Goal: Task Accomplishment & Management: Manage account settings

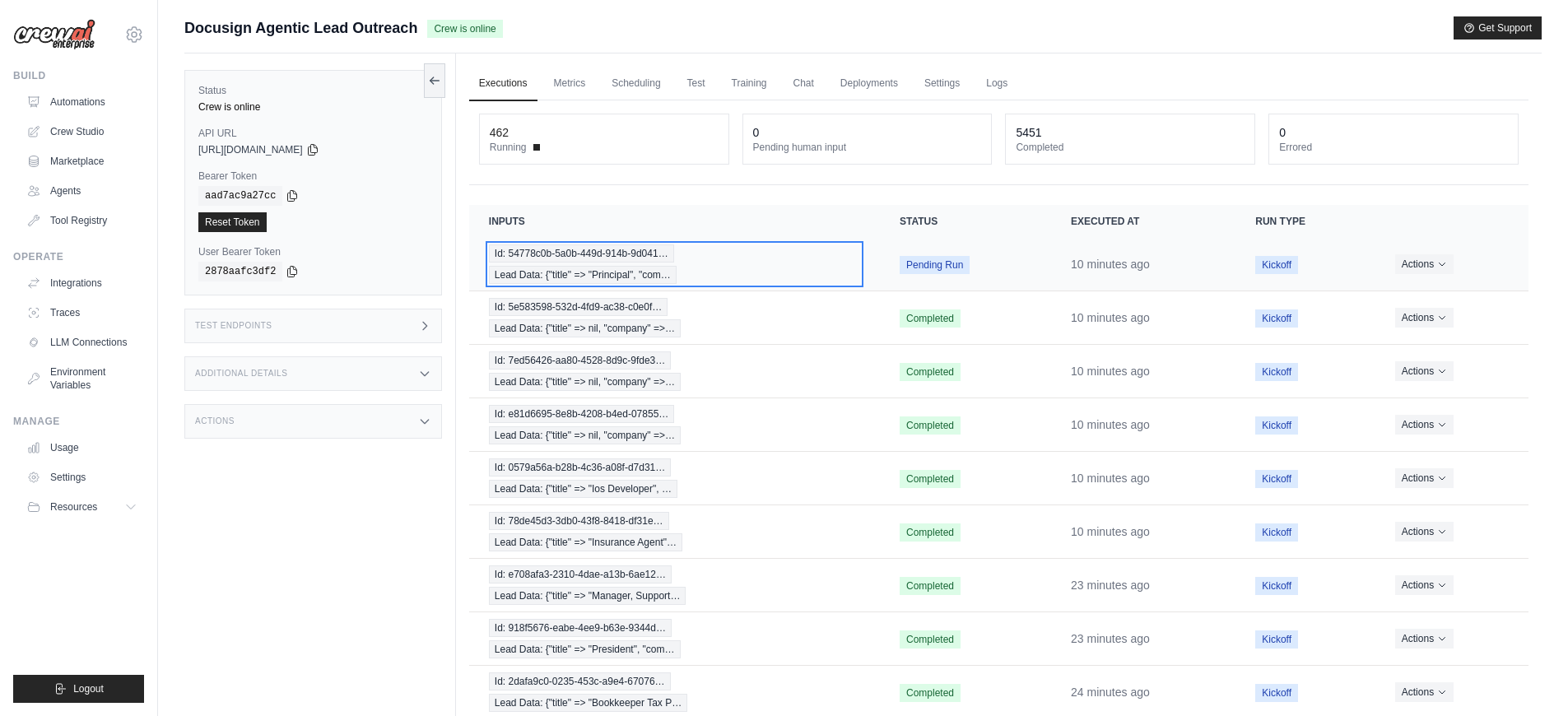
click at [750, 257] on div "Id: 54778c0b-5a0b-449d-914b-9d041… Lead Data: {"title" => "Principal", "com…" at bounding box center [674, 264] width 371 height 40
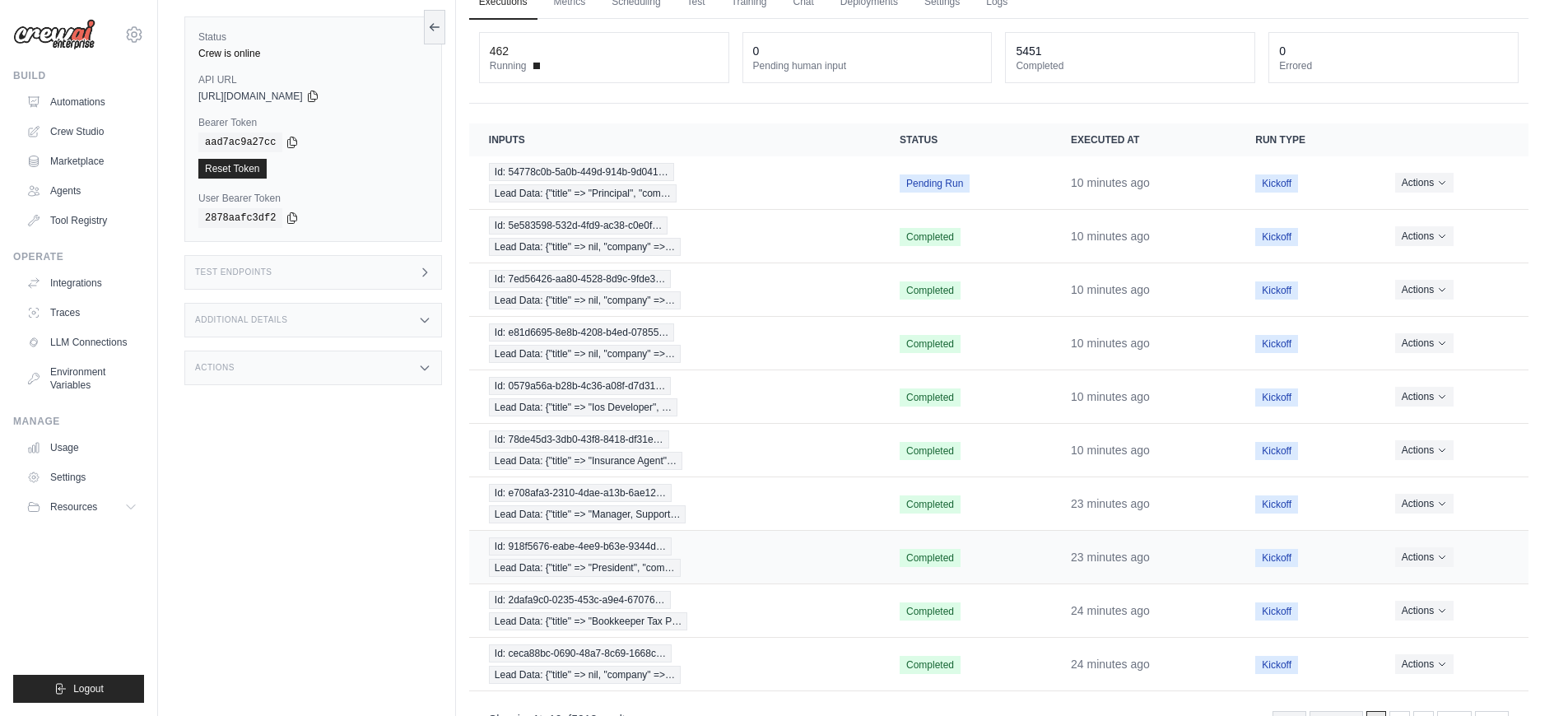
scroll to position [103, 0]
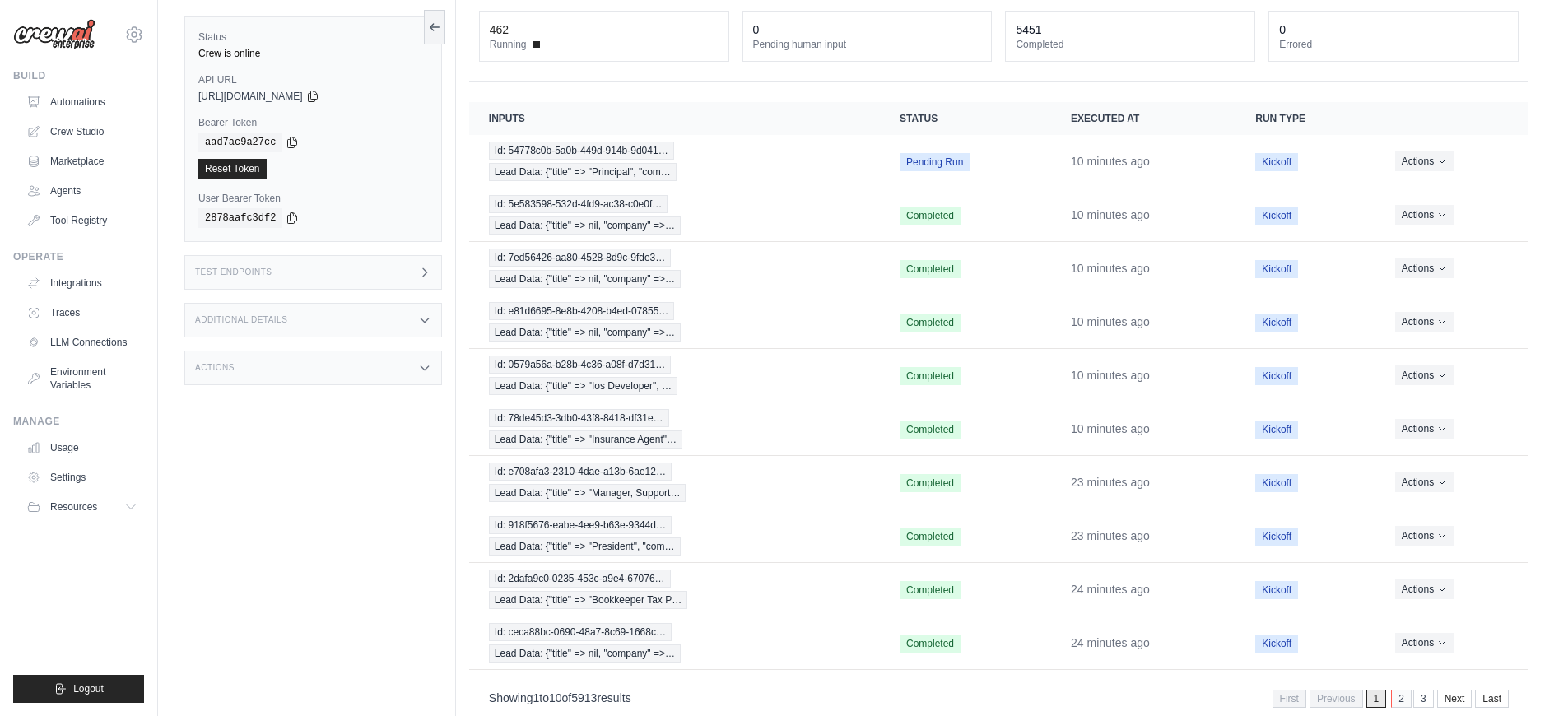
click at [1400, 694] on link "2" at bounding box center [1401, 698] width 20 height 19
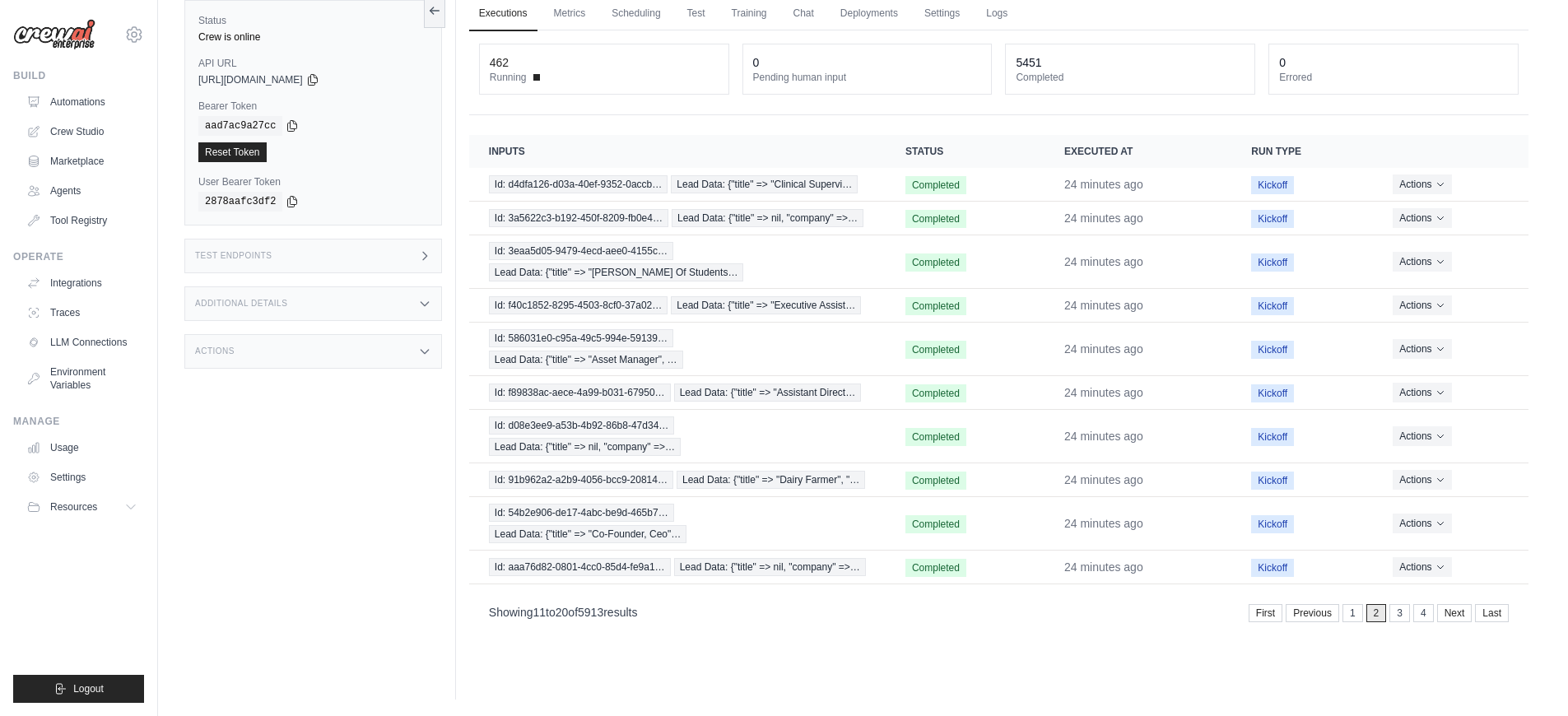
scroll to position [70, 0]
click at [1400, 622] on link "3" at bounding box center [1401, 613] width 20 height 19
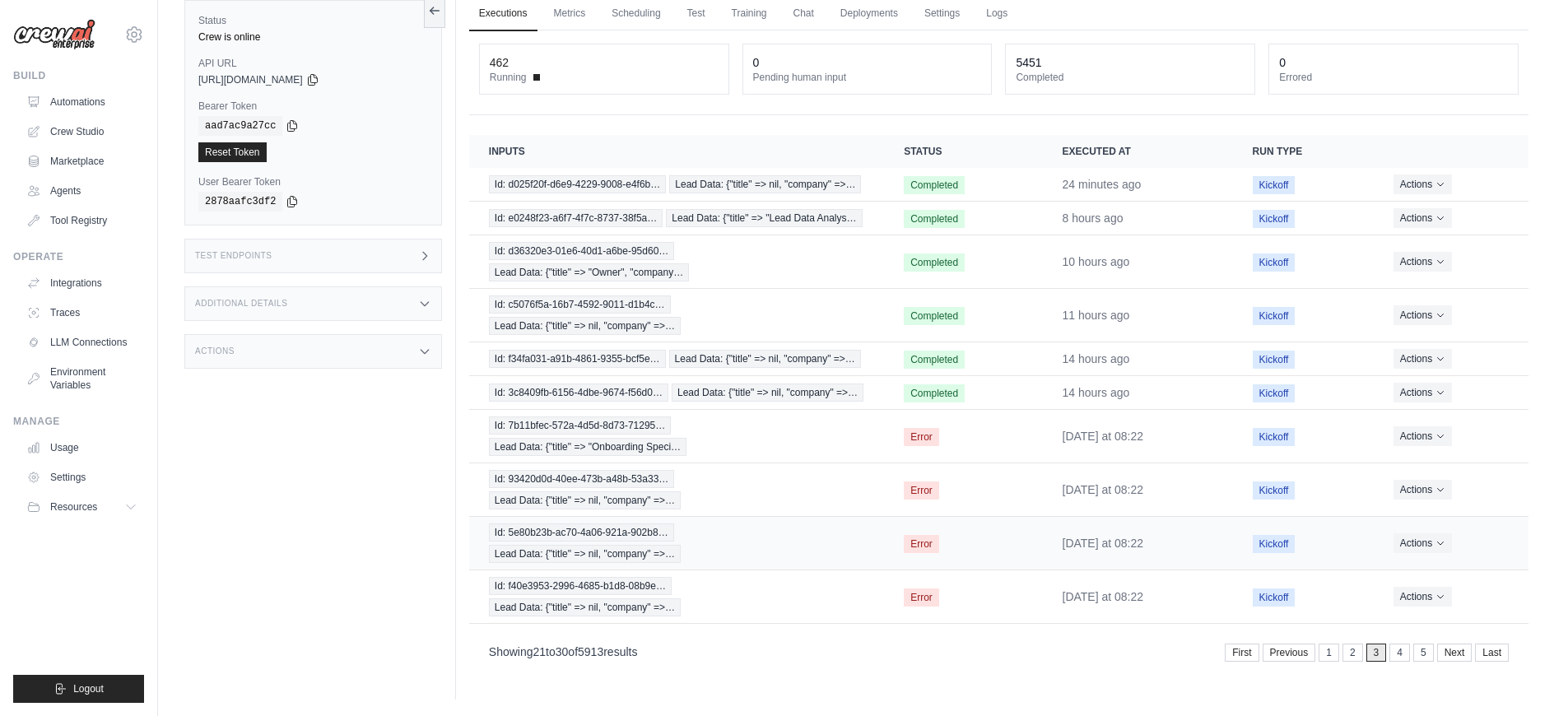
scroll to position [135, 0]
click at [1355, 661] on link "2" at bounding box center [1354, 653] width 20 height 19
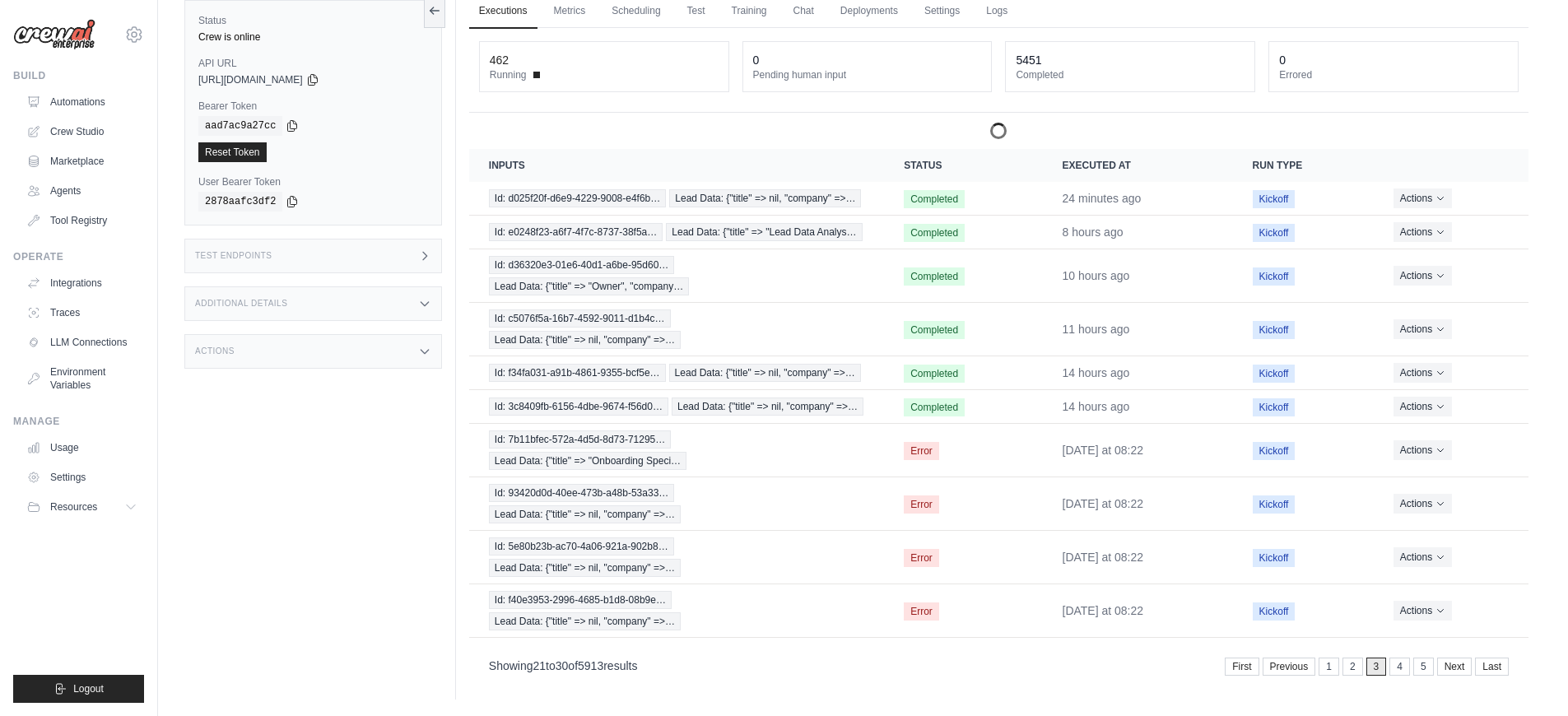
scroll to position [70, 0]
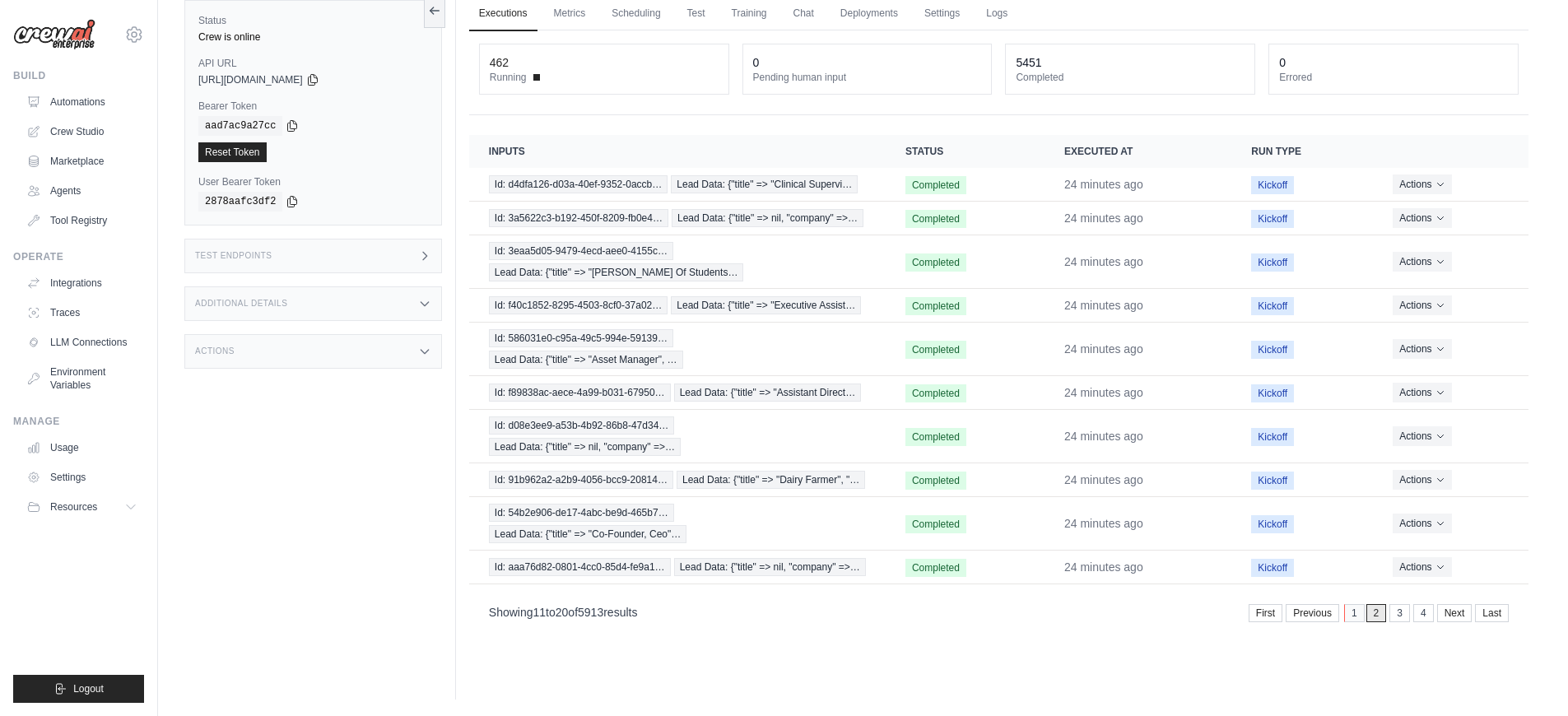
click at [1351, 617] on link "1" at bounding box center [1354, 613] width 20 height 19
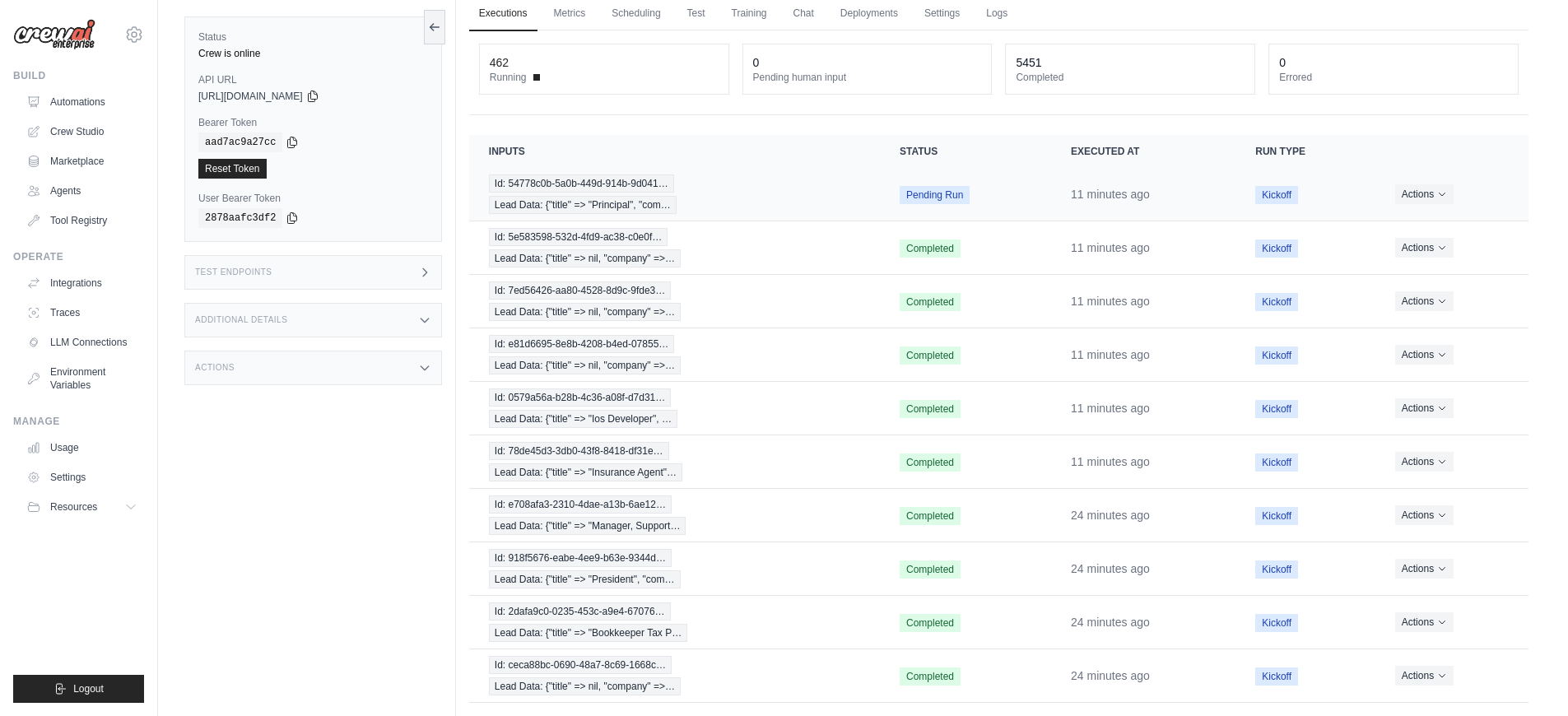
click at [994, 210] on td "Pending Run" at bounding box center [965, 194] width 171 height 54
click at [696, 205] on div "Id: 54778c0b-5a0b-449d-914b-9d041… Lead Data: {"title" => "Principal", "com…" at bounding box center [674, 194] width 371 height 40
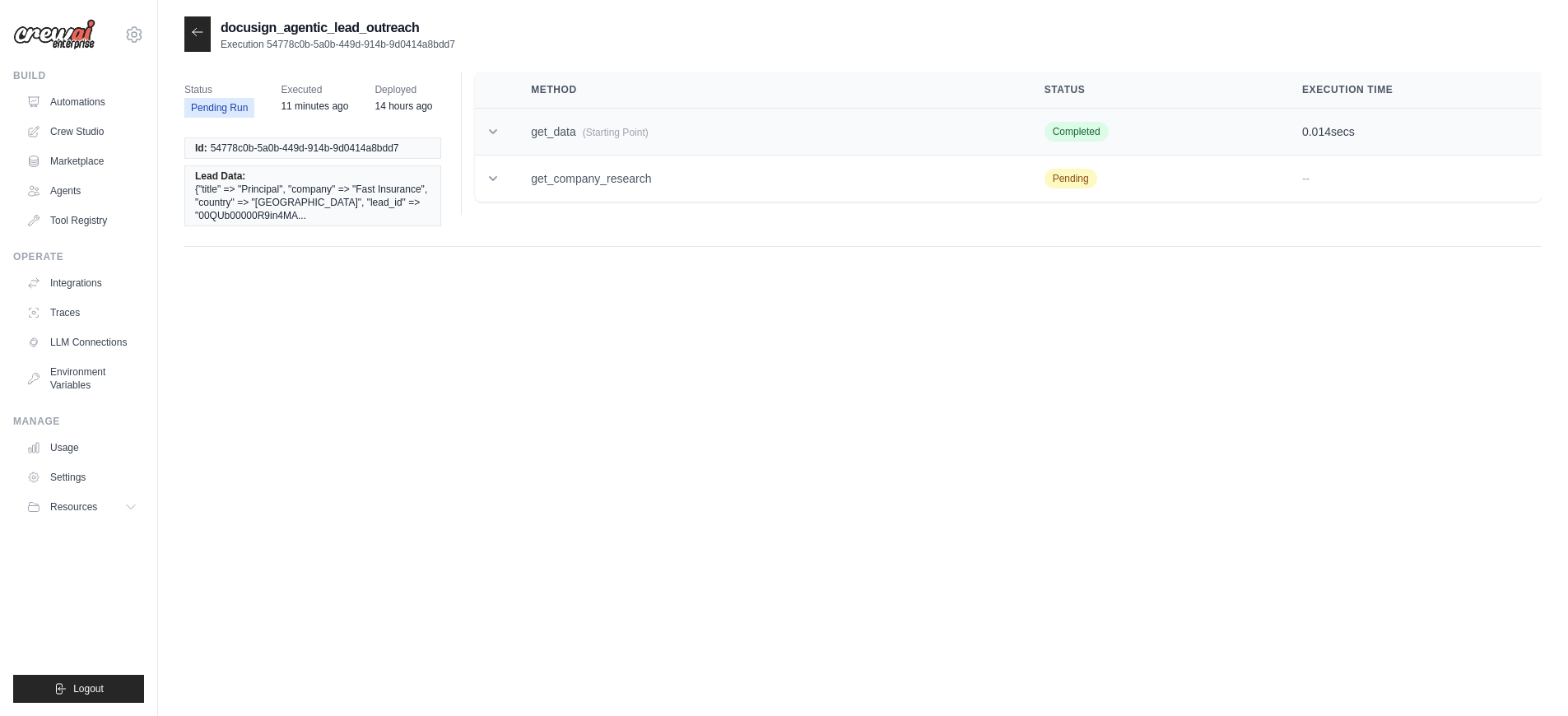
click at [653, 142] on td "get_data (Starting Point)" at bounding box center [767, 131] width 513 height 47
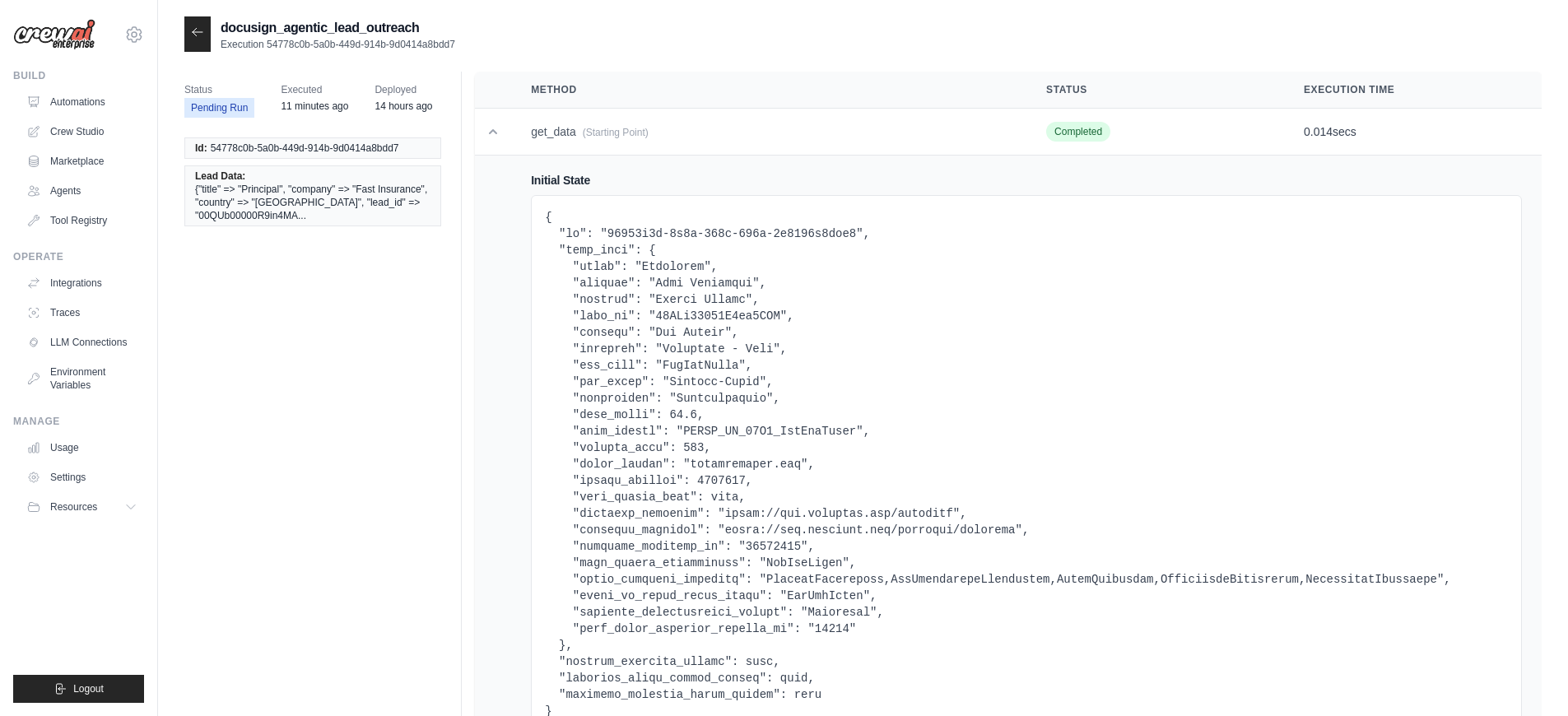
drag, startPoint x: 450, startPoint y: 45, endPoint x: 268, endPoint y: 47, distance: 182.0
click at [268, 47] on div "docusign_agentic_lead_outreach Execution 54778c0b-5a0b-449d-914b-9d0414a8bdd7" at bounding box center [863, 34] width 1358 height 35
copy p "54778c0b-5a0b-449d-914b-9d0414a8bdd7"
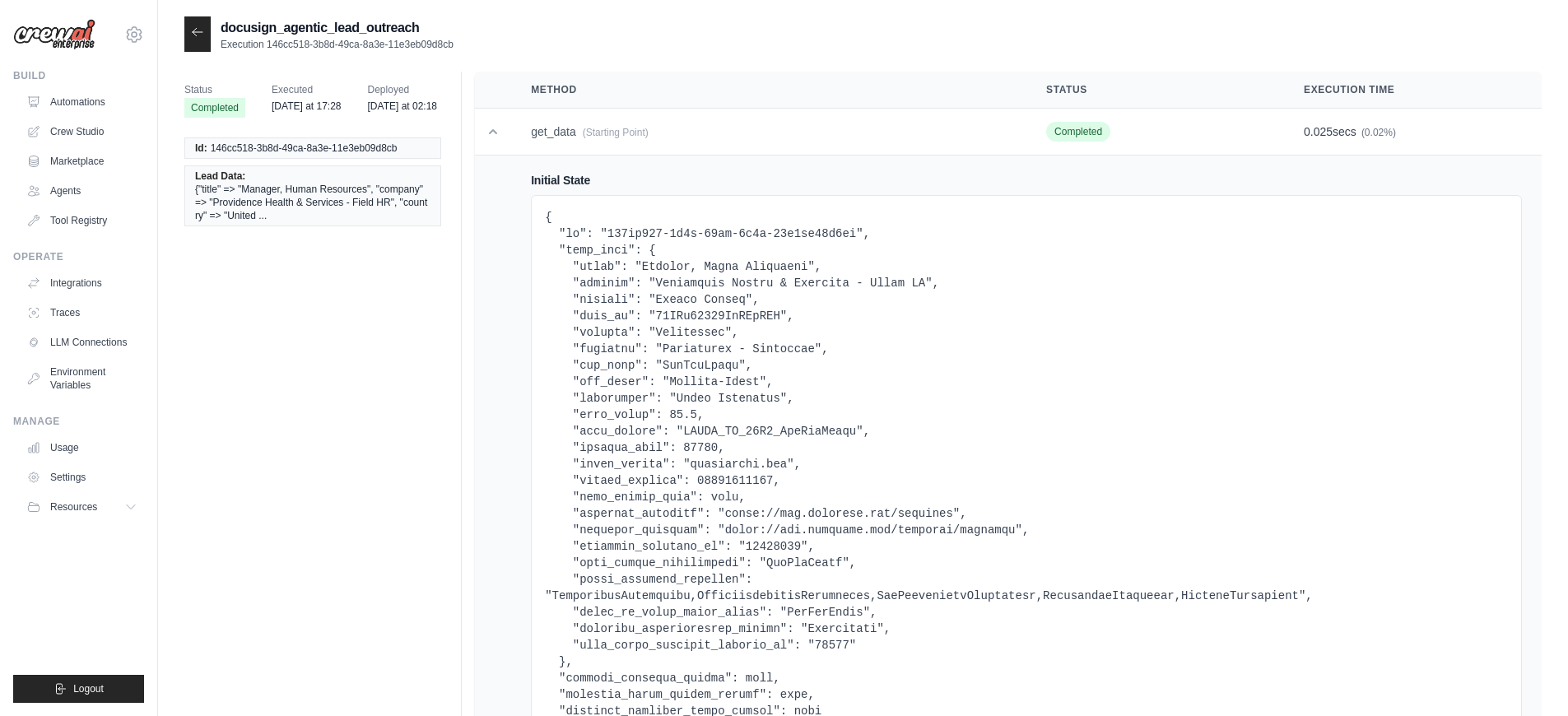
click at [197, 42] on div at bounding box center [197, 34] width 26 height 35
click at [197, 31] on icon at bounding box center [197, 32] width 13 height 13
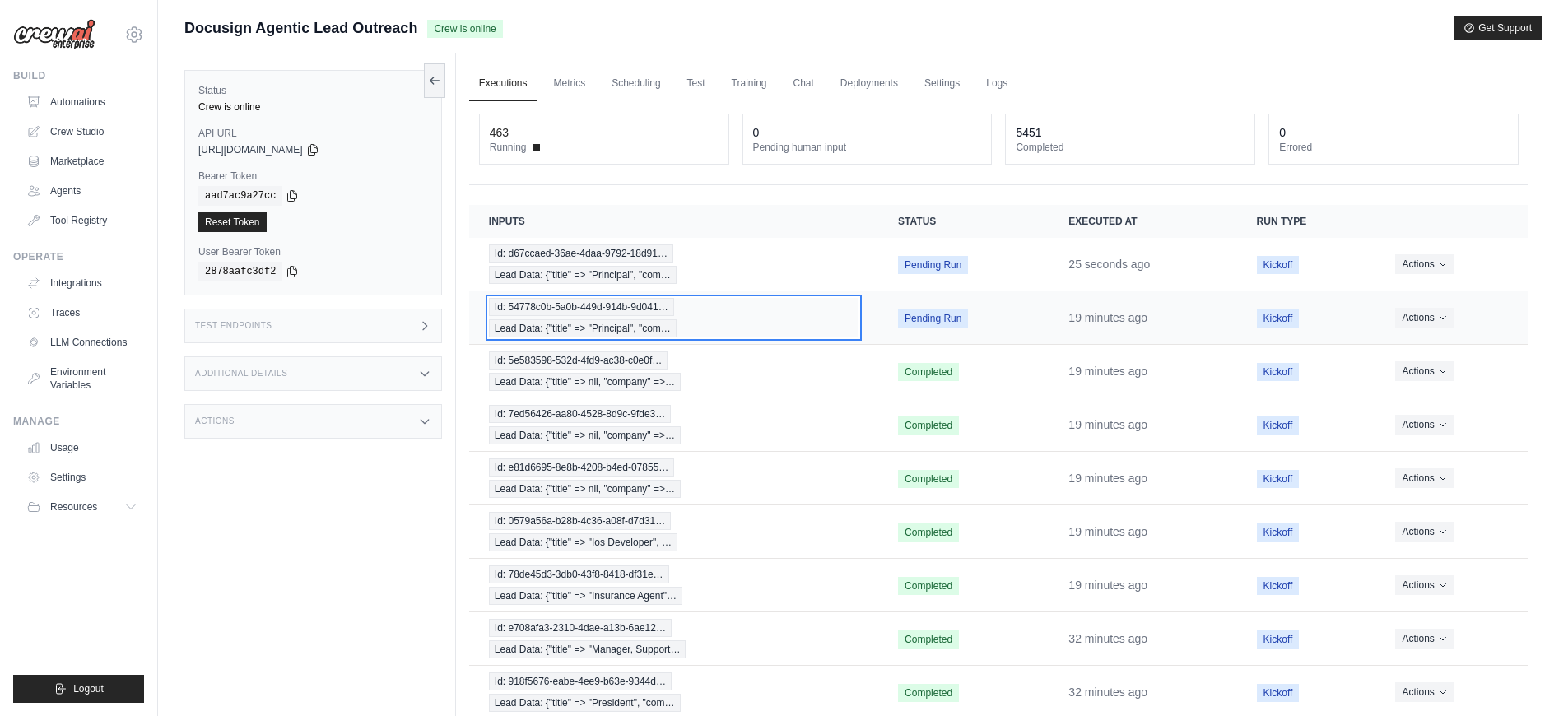
click at [793, 311] on div "Id: 54778c0b-5a0b-449d-914b-9d041… Lead Data: {"title" => "Principal", "com…" at bounding box center [673, 317] width 369 height 40
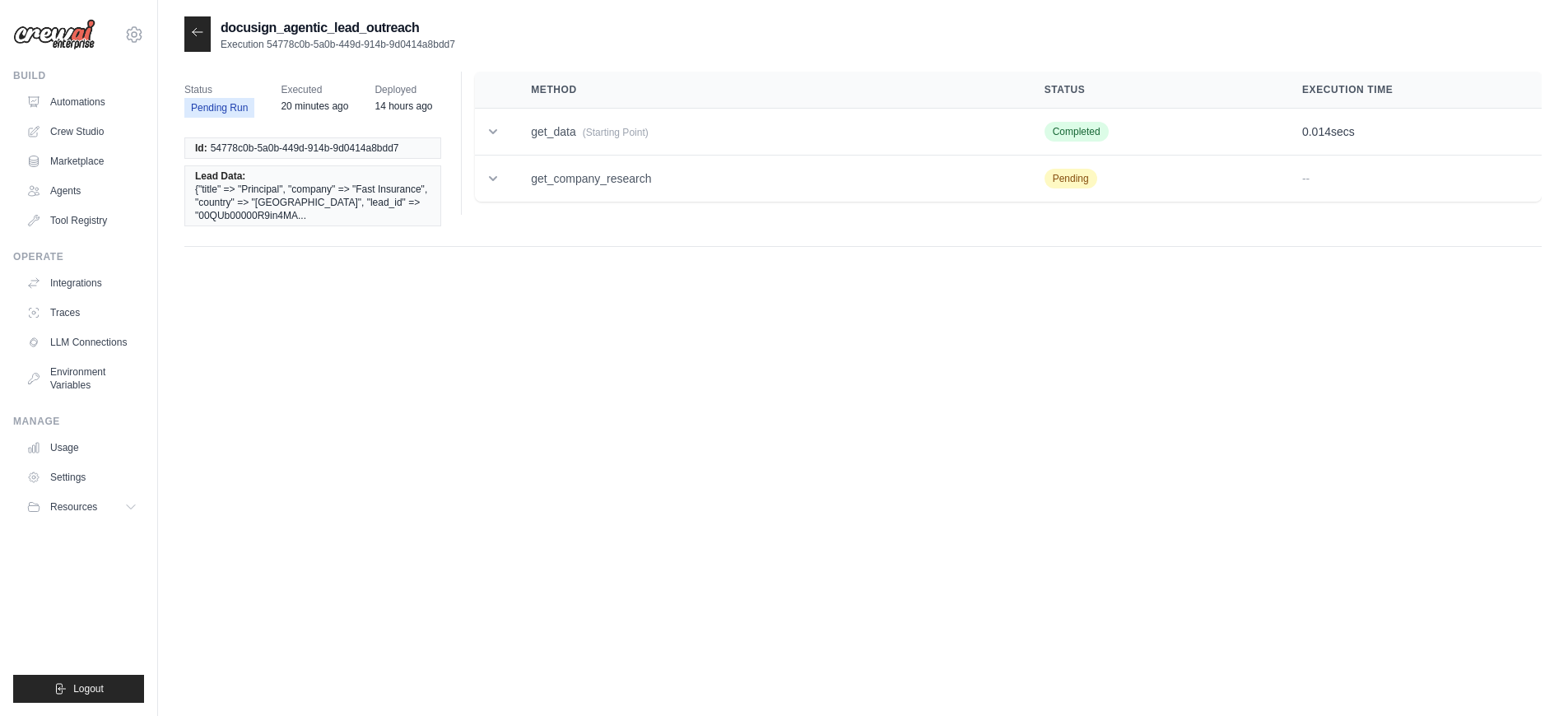
drag, startPoint x: 466, startPoint y: 41, endPoint x: 301, endPoint y: 56, distance: 165.7
click at [301, 56] on div "docusign_agentic_lead_outreach Execution 54778c0b-5a0b-449d-914b-9d0414a8bdd7 S…" at bounding box center [863, 140] width 1358 height 247
click at [201, 36] on icon at bounding box center [197, 32] width 13 height 13
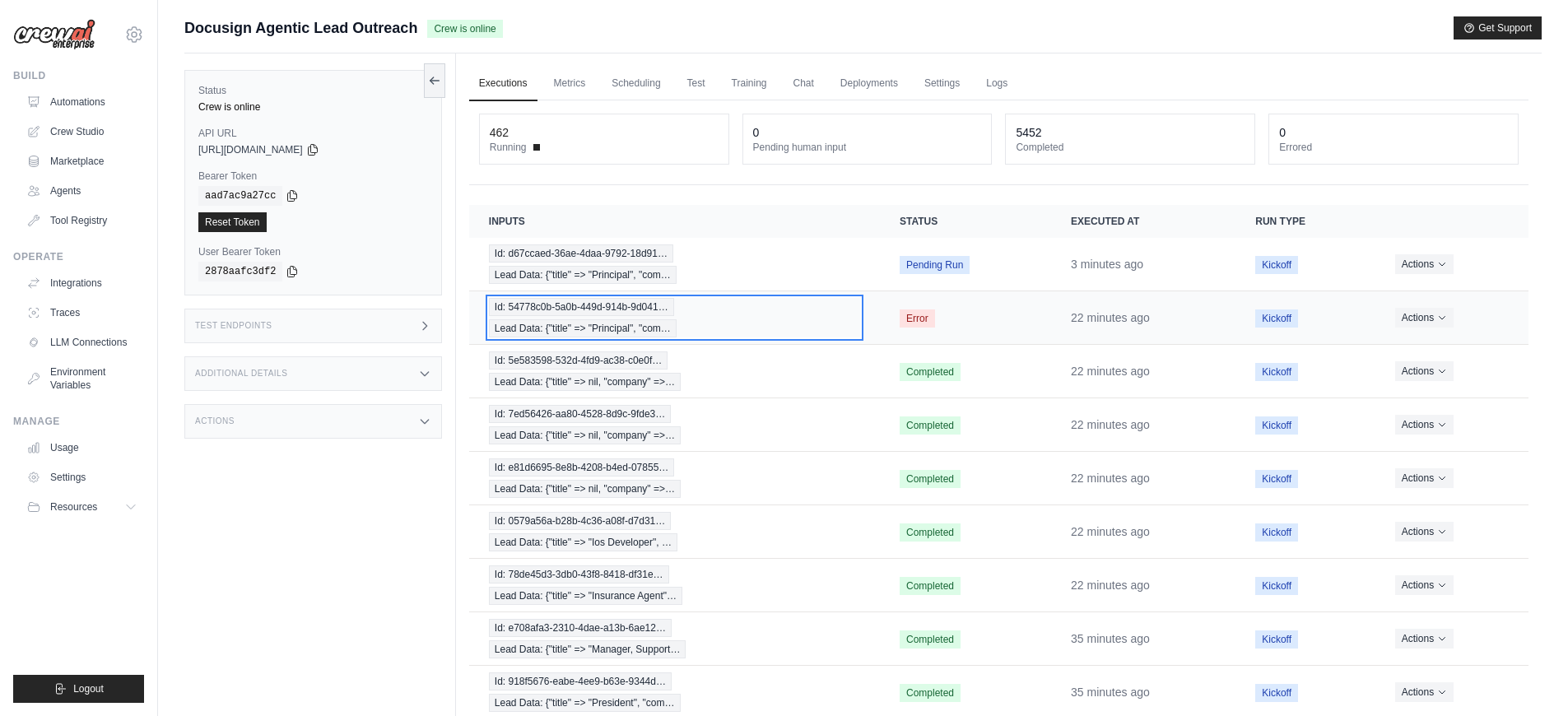
click at [797, 321] on div "Id: 54778c0b-5a0b-449d-914b-9d041… Lead Data: {"title" => "Principal", "com…" at bounding box center [674, 317] width 371 height 40
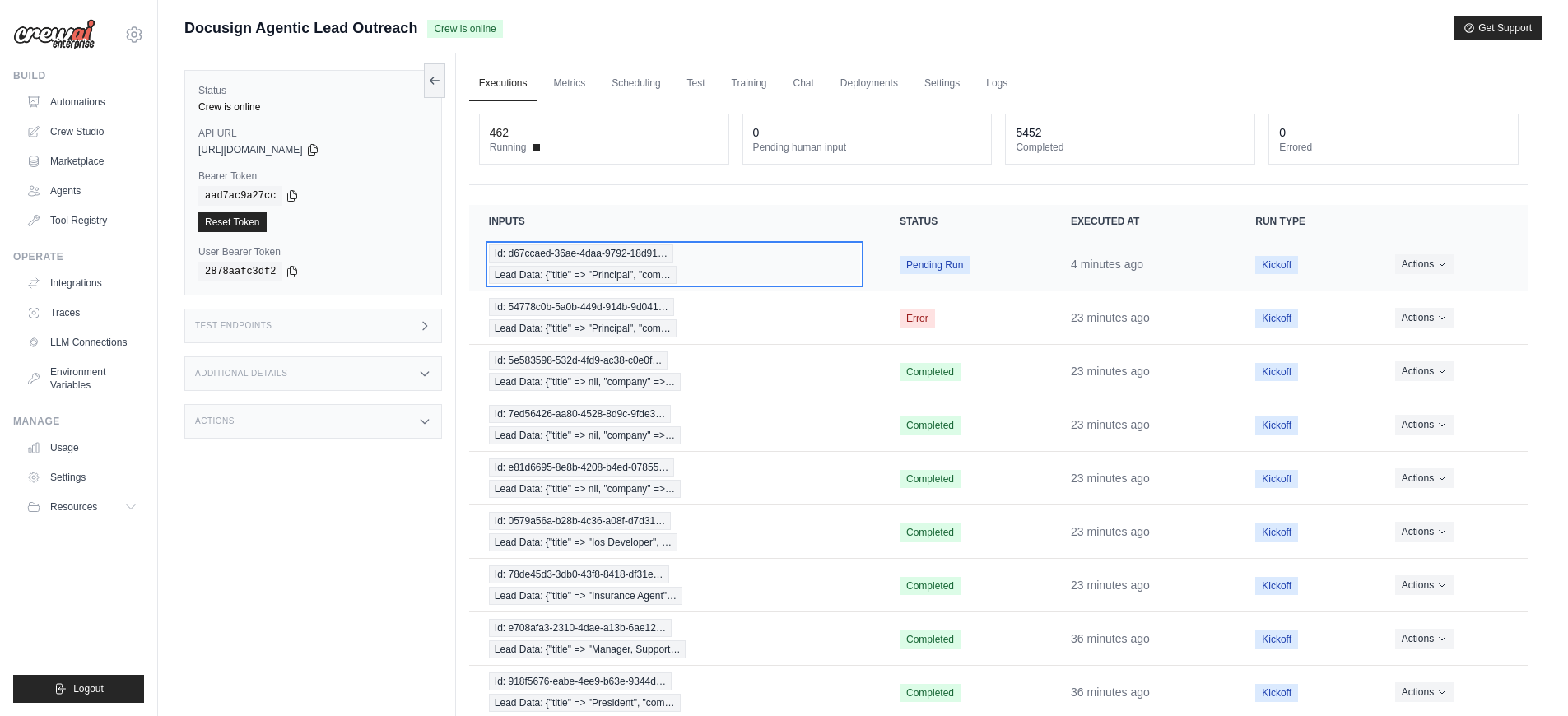
click at [804, 273] on div "Id: d67ccaed-36ae-4daa-9792-18d91… Lead Data: {"title" => "Principal", "com…" at bounding box center [674, 264] width 371 height 40
click at [755, 279] on div "Id: d67ccaed-36ae-4daa-9792-18d91… Lead Data: {"title" => "Principal", "com…" at bounding box center [674, 264] width 371 height 40
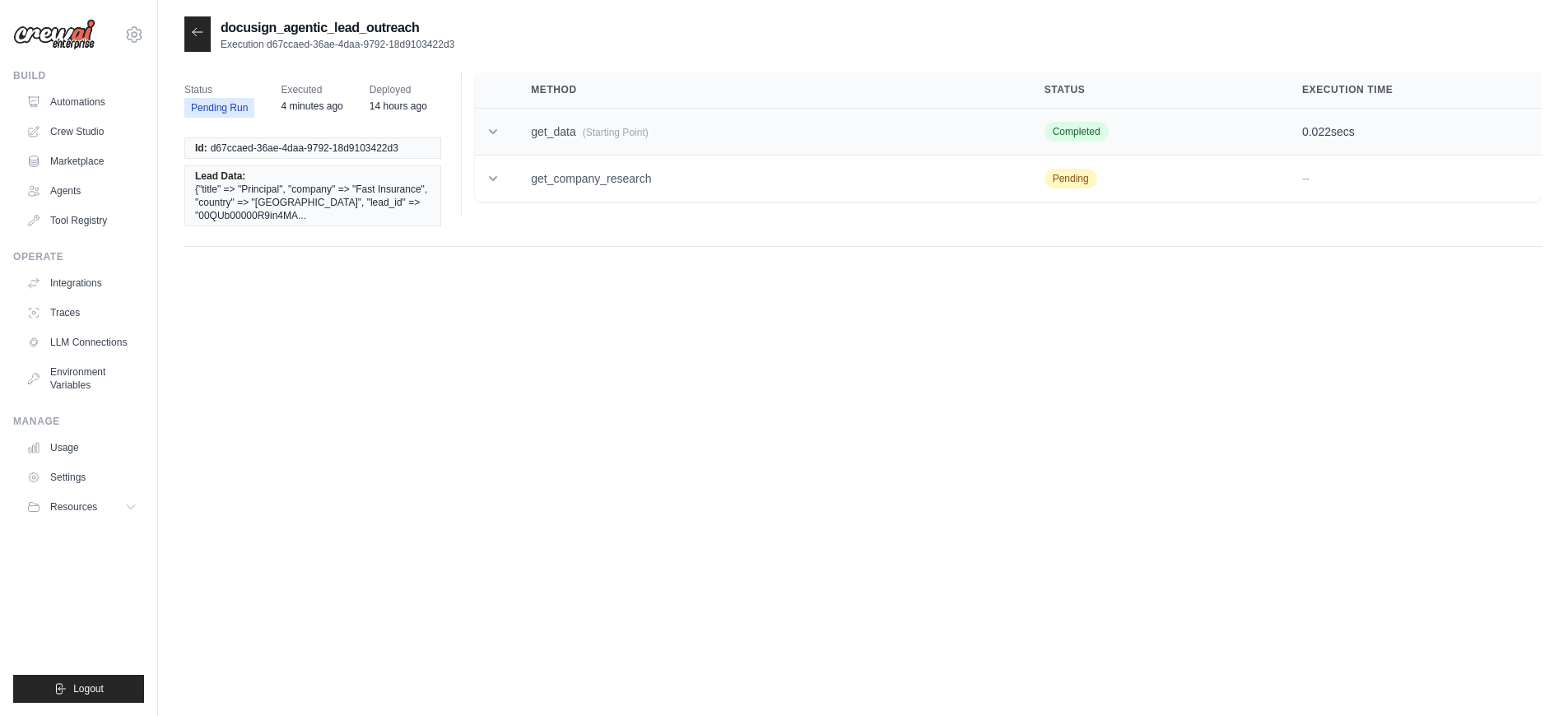
click at [653, 126] on td "get_data (Starting Point)" at bounding box center [767, 131] width 513 height 47
click at [210, 38] on div at bounding box center [197, 34] width 26 height 35
click at [202, 42] on div at bounding box center [197, 34] width 26 height 35
click at [198, 32] on icon at bounding box center [197, 32] width 13 height 13
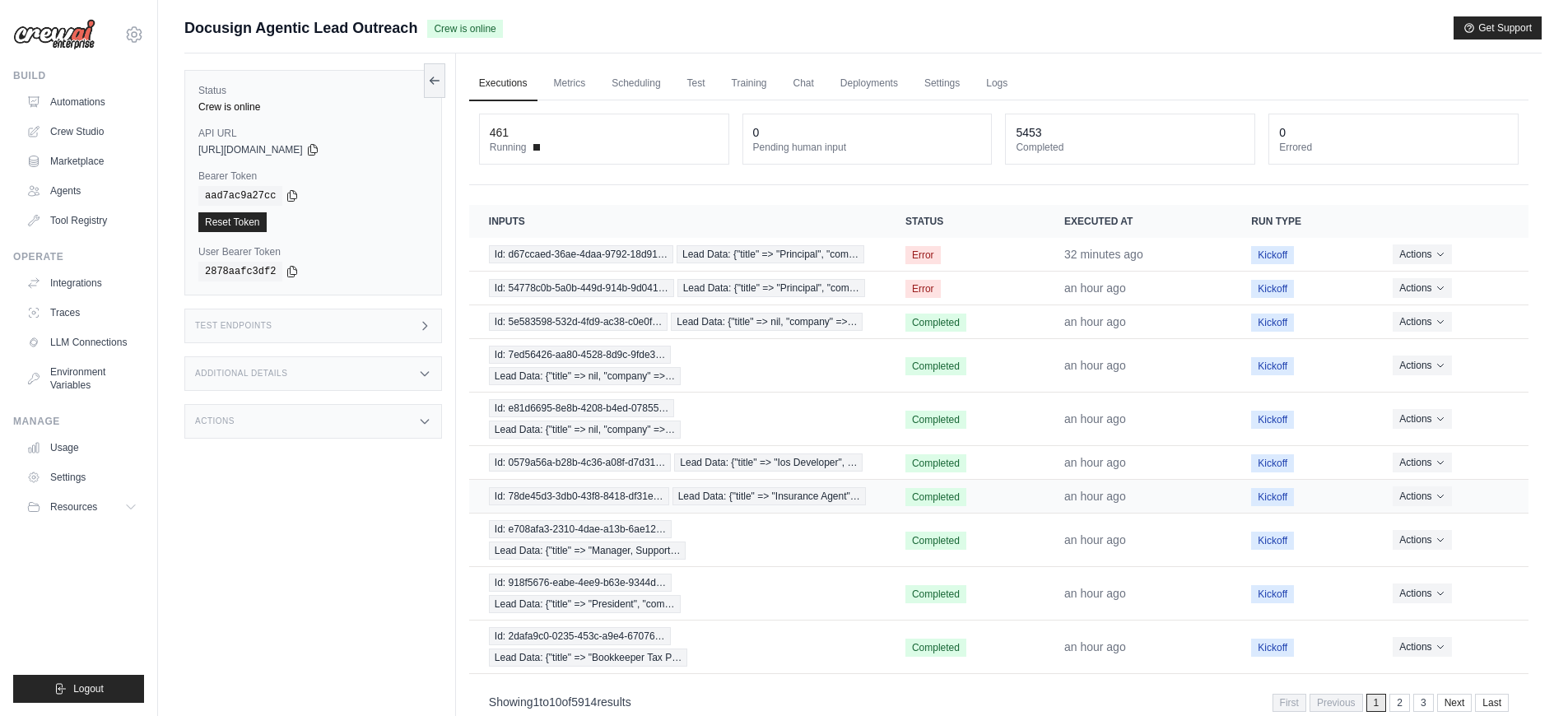
scroll to position [70, 0]
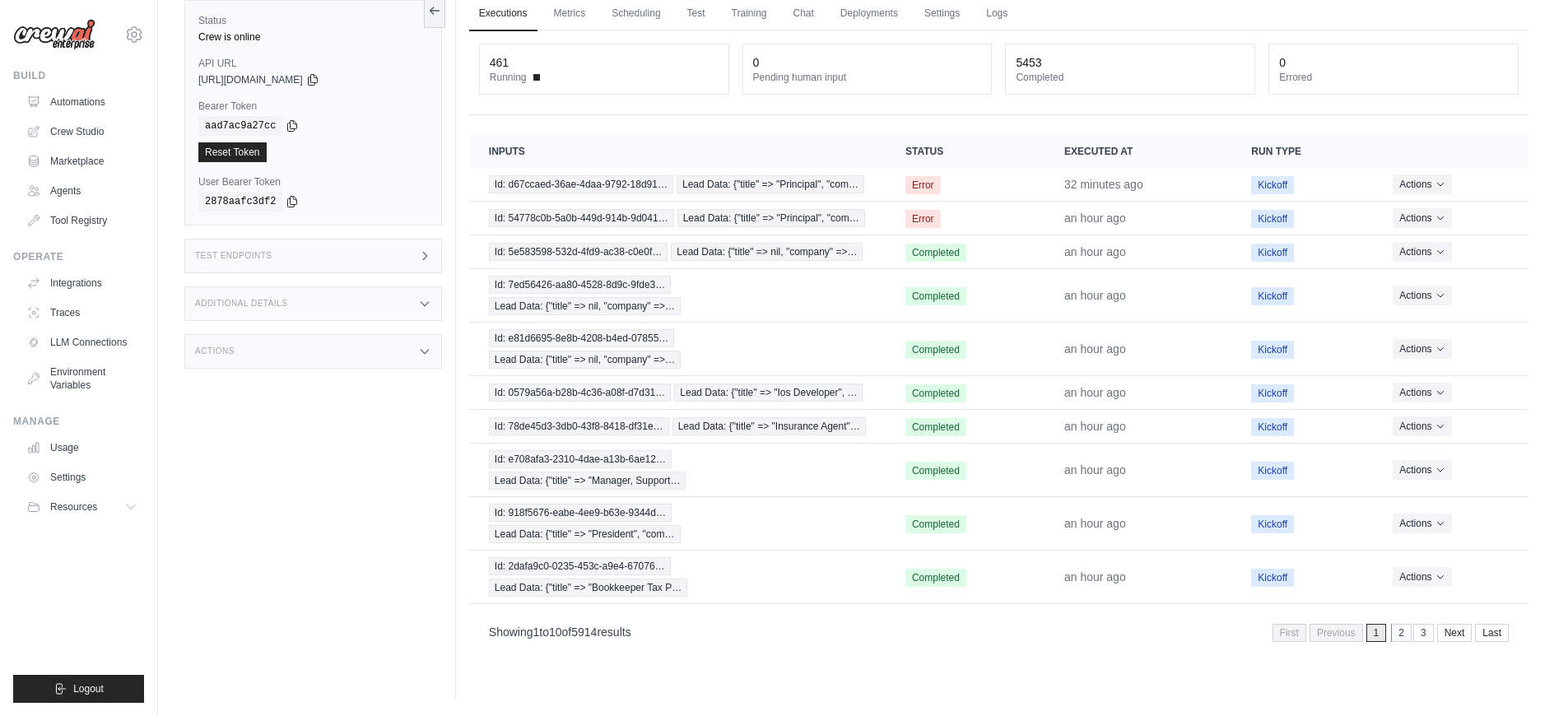
click at [1400, 636] on link "2" at bounding box center [1401, 633] width 20 height 19
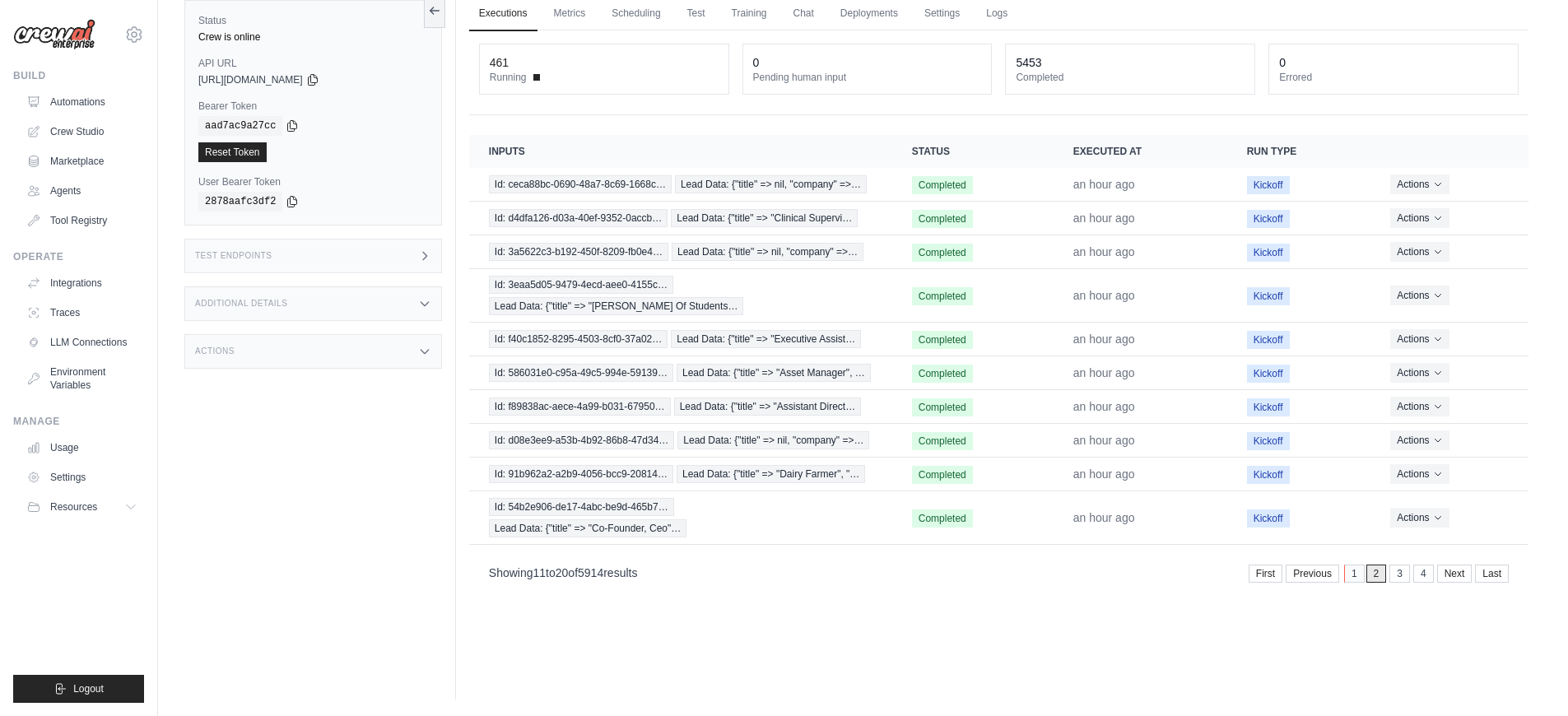
click at [1356, 574] on link "1" at bounding box center [1354, 574] width 20 height 19
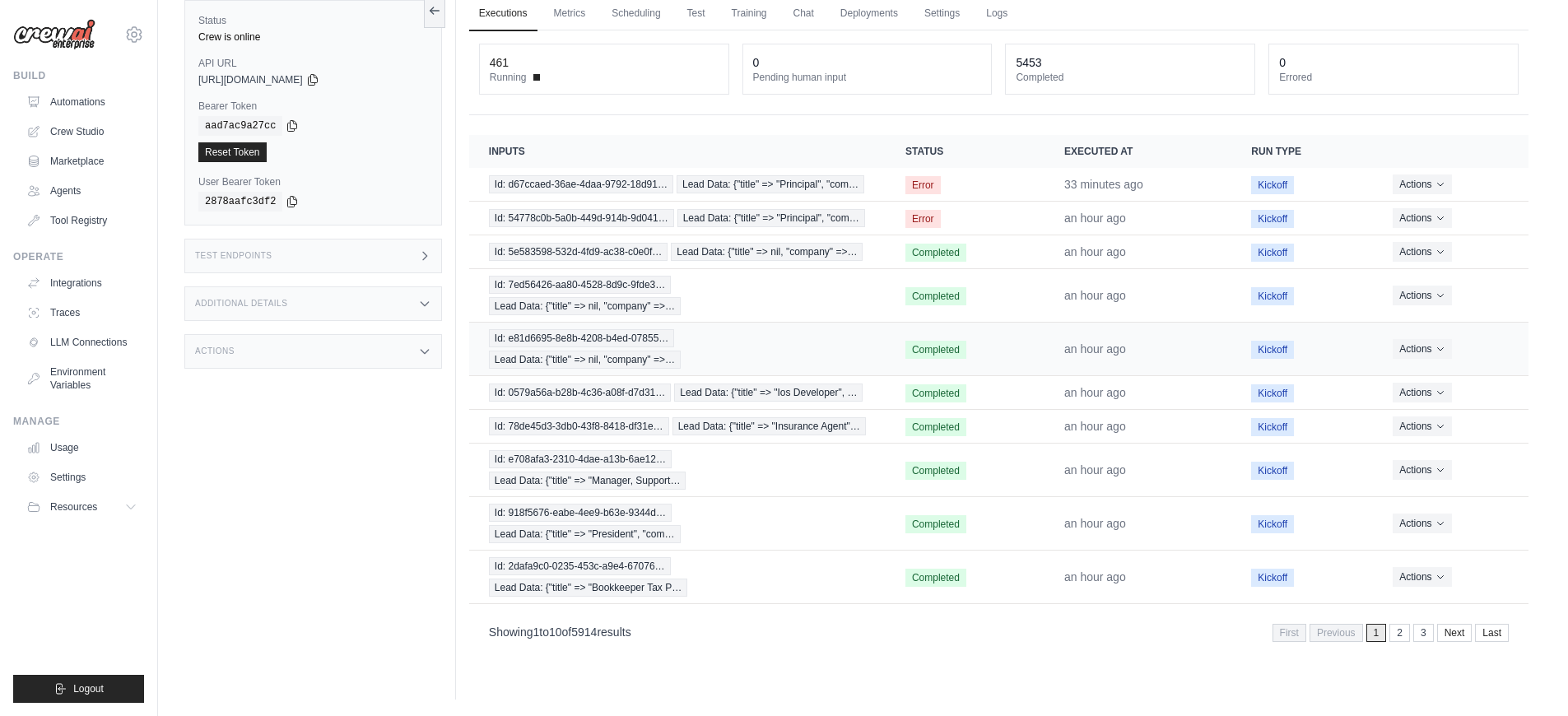
scroll to position [0, 0]
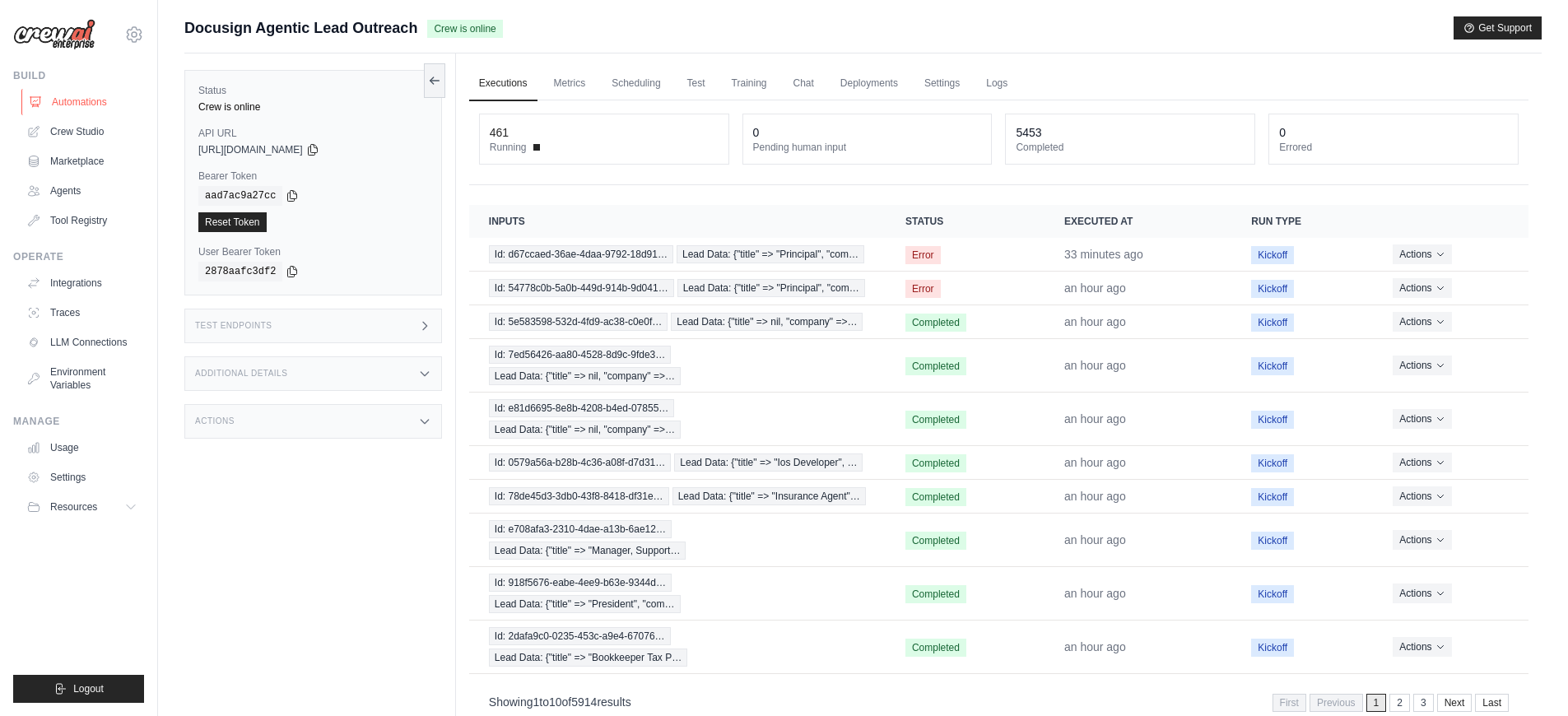
click at [68, 106] on link "Automations" at bounding box center [83, 102] width 124 height 26
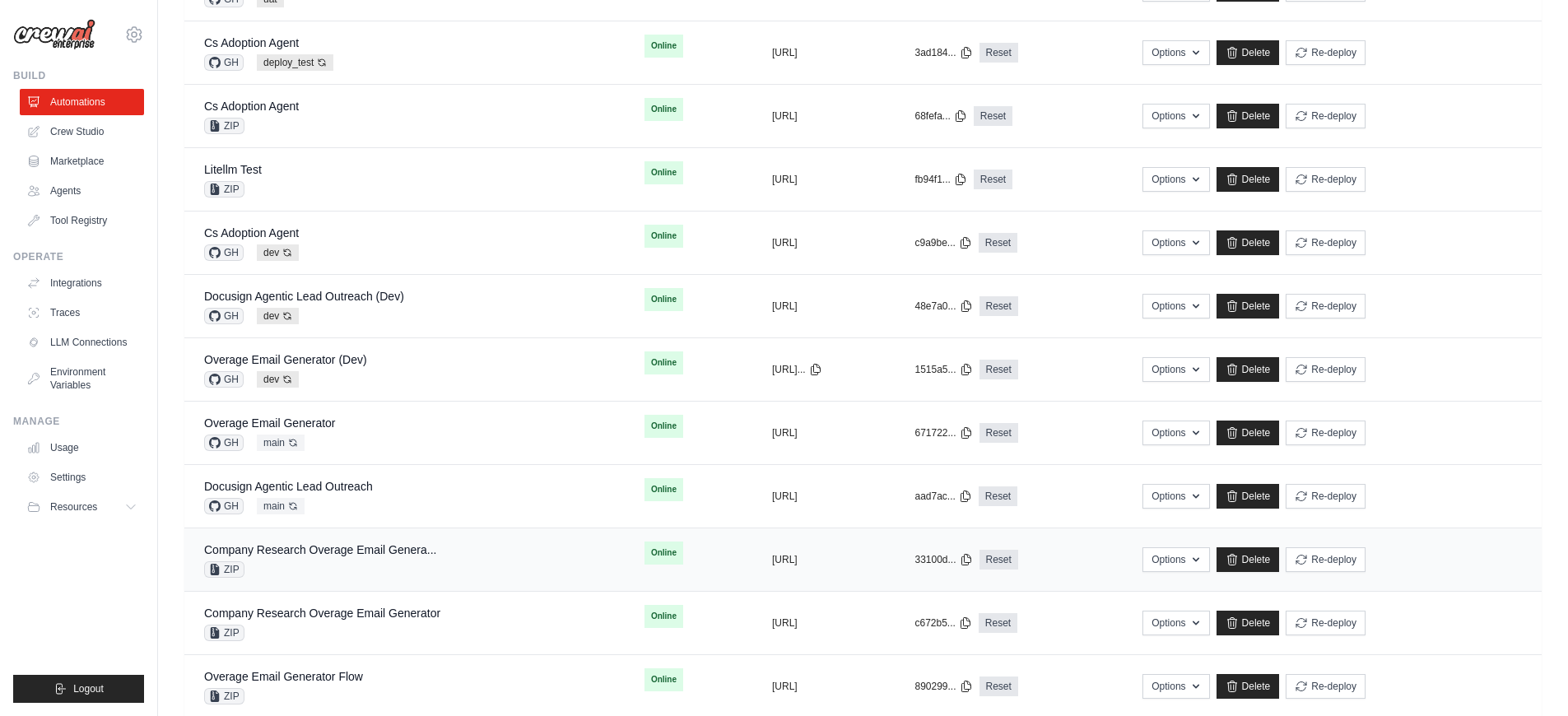
scroll to position [463, 0]
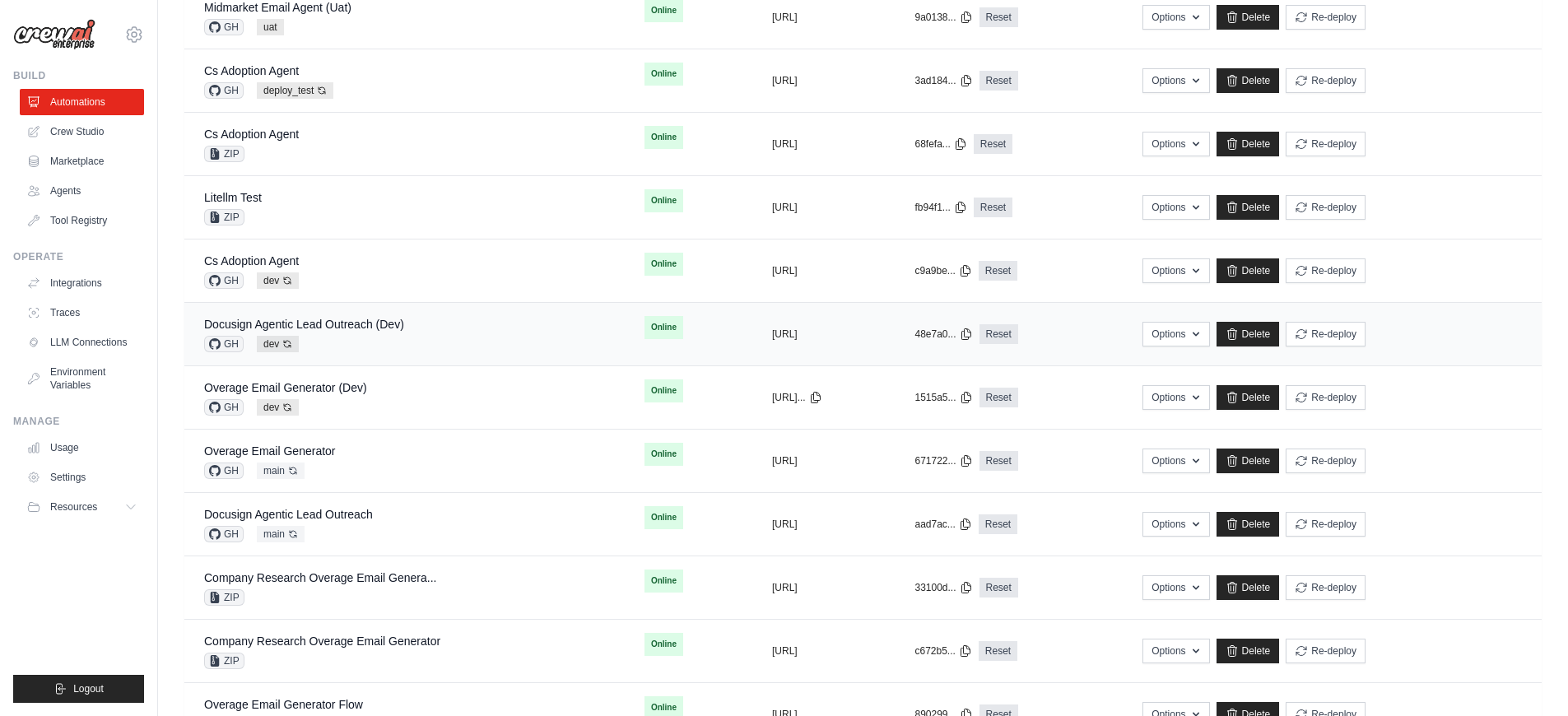
click at [417, 334] on div "Docusign Agentic Lead Outreach (Dev) GH dev Auto-deploy enabled" at bounding box center [404, 334] width 401 height 36
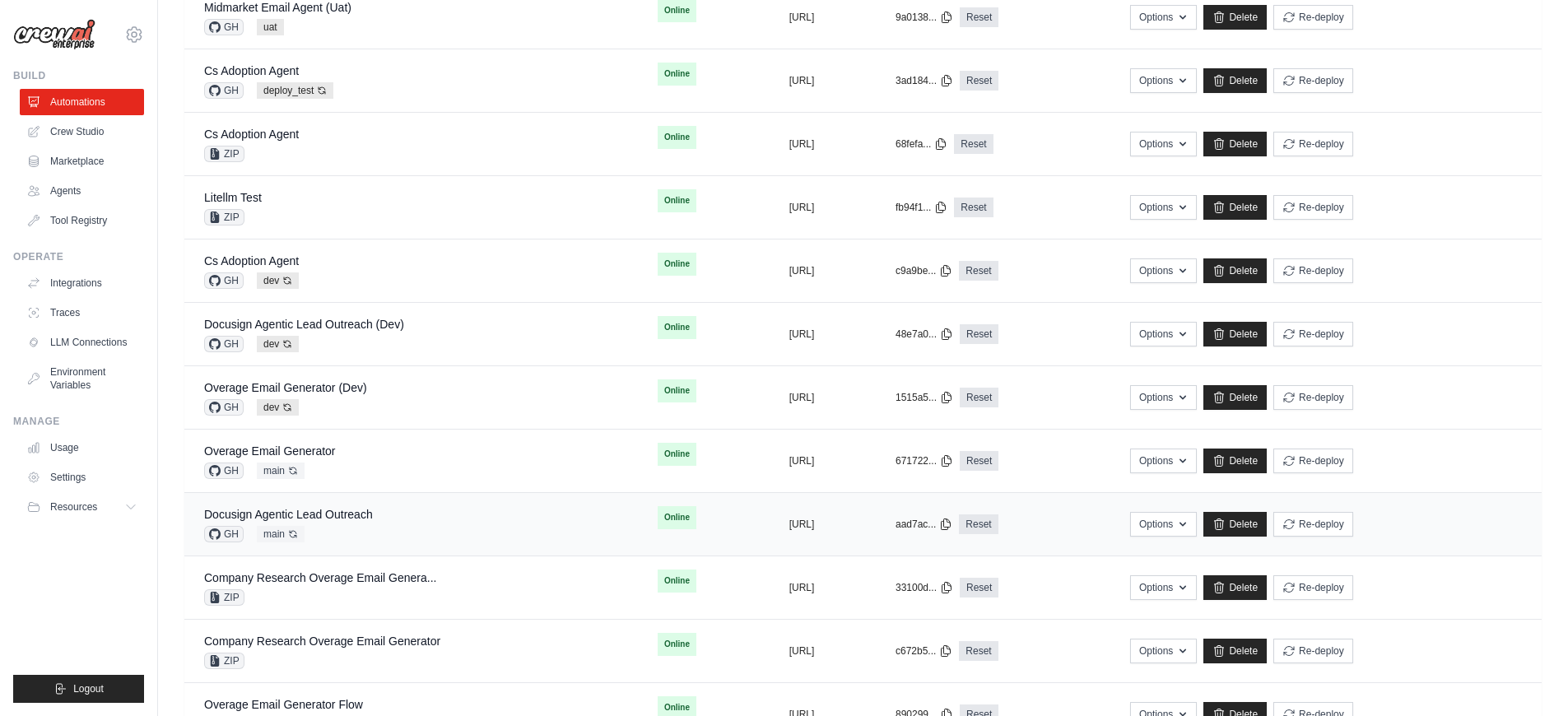
click at [375, 512] on div "Docusign Agentic Lead Outreach GH main Auto-deploy enabled" at bounding box center [411, 524] width 414 height 36
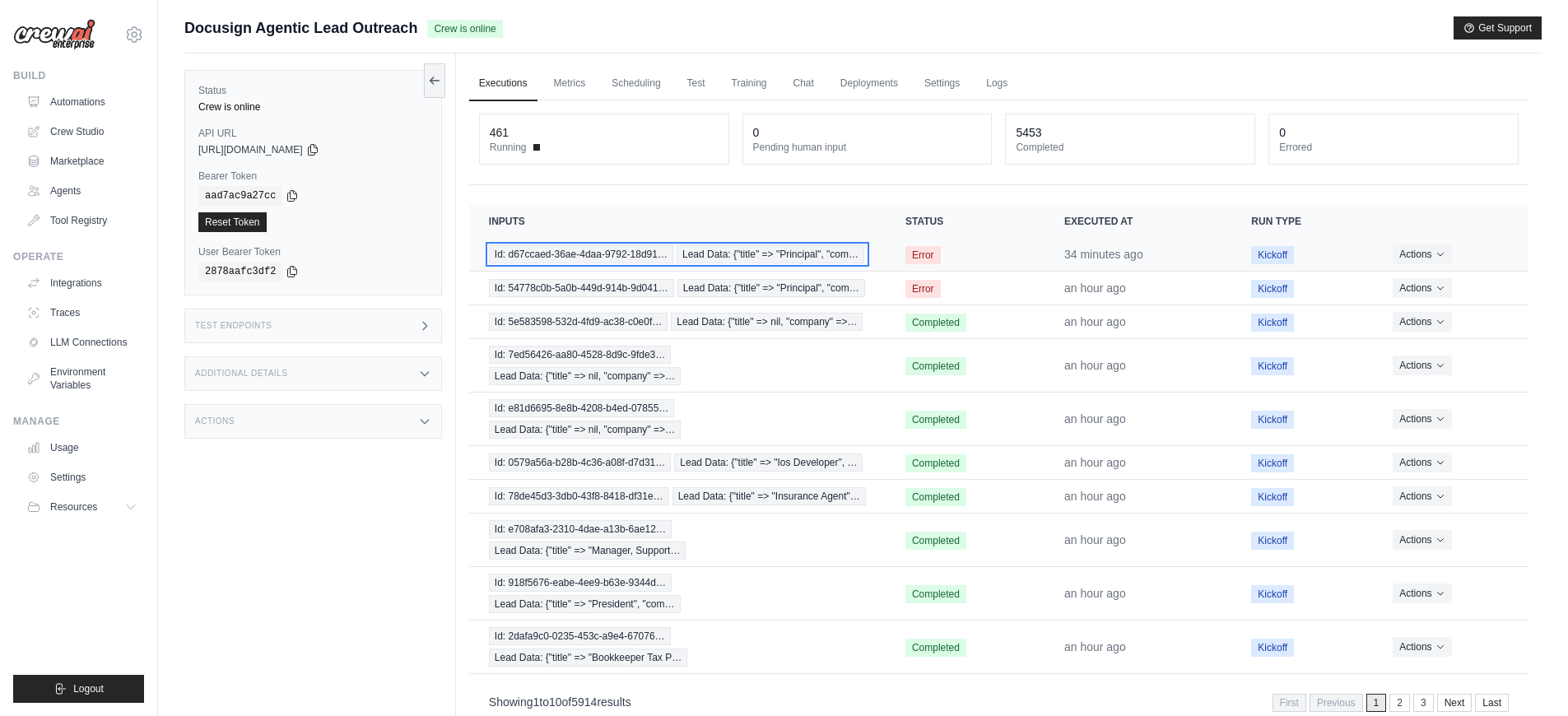
click at [597, 259] on span "Id: d67ccaed-36ae-4daa-9792-18d91…" at bounding box center [580, 254] width 184 height 19
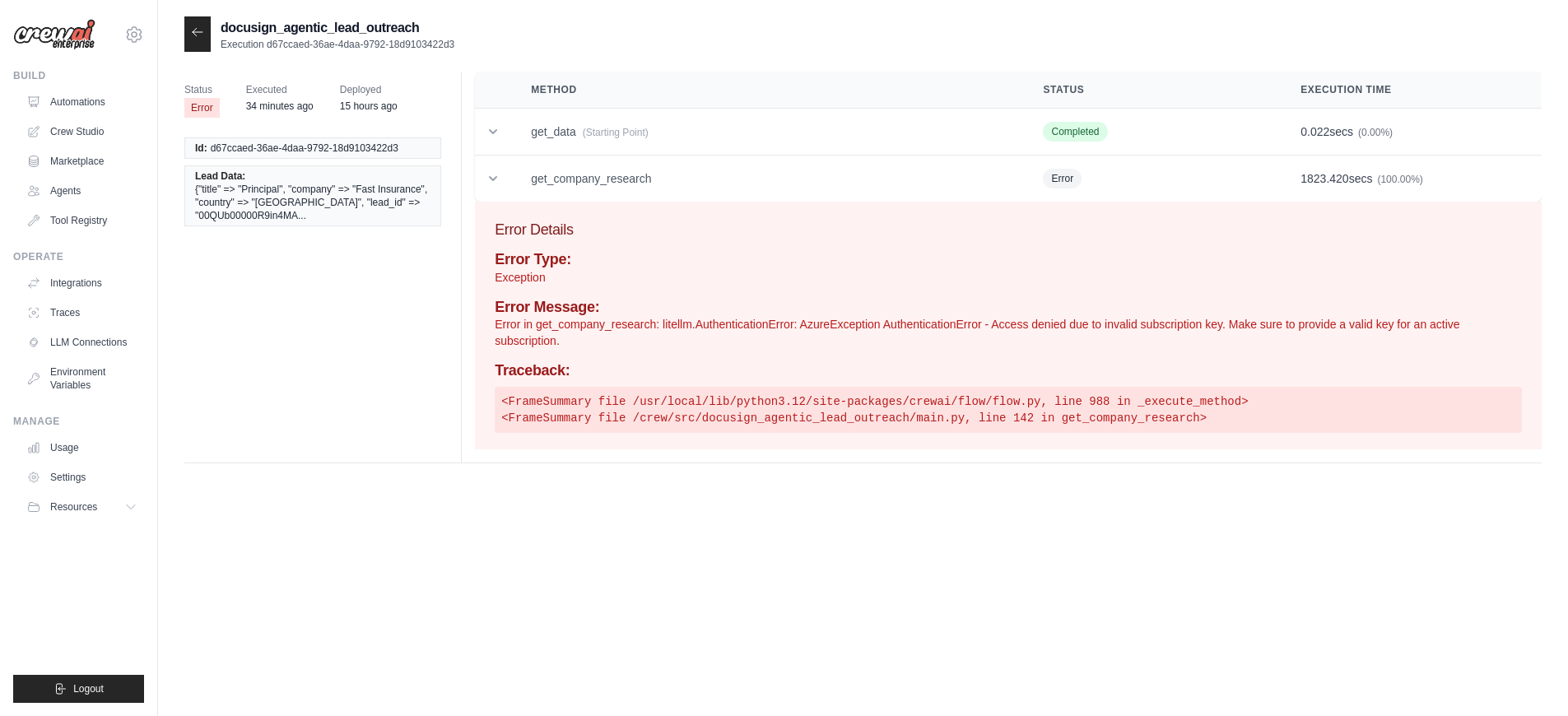
scroll to position [10, 0]
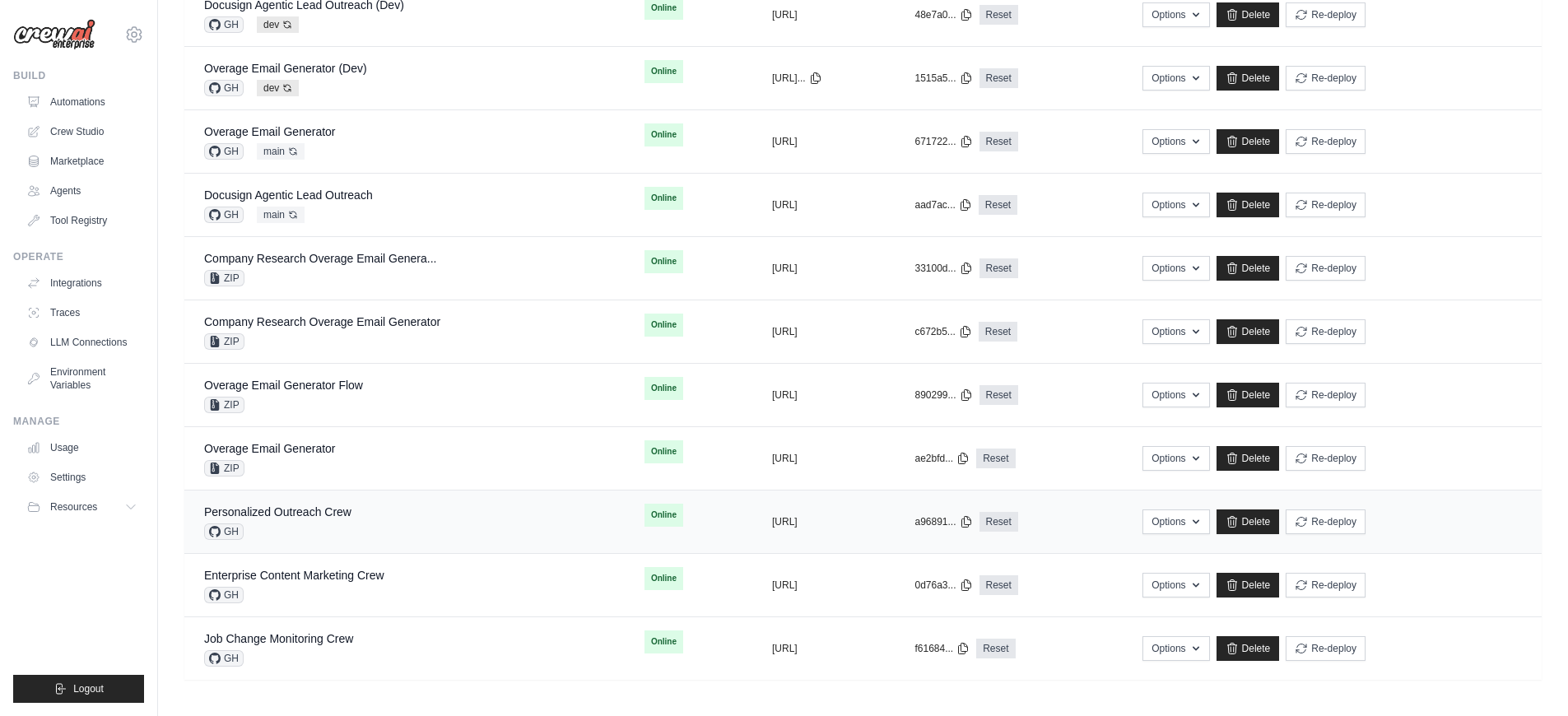
scroll to position [724, 0]
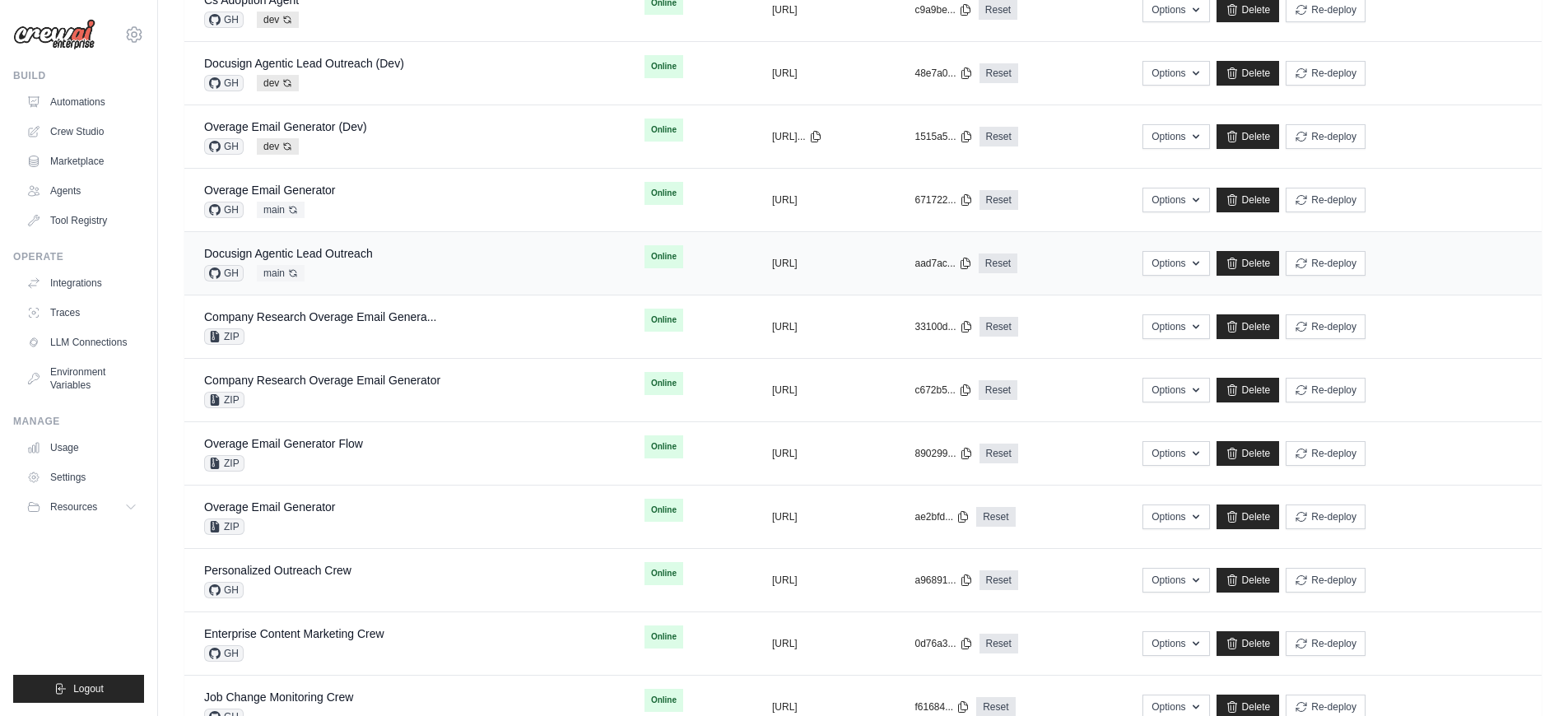
click at [407, 262] on div "Docusign Agentic Lead Outreach GH main Auto-deploy enabled" at bounding box center [404, 263] width 401 height 36
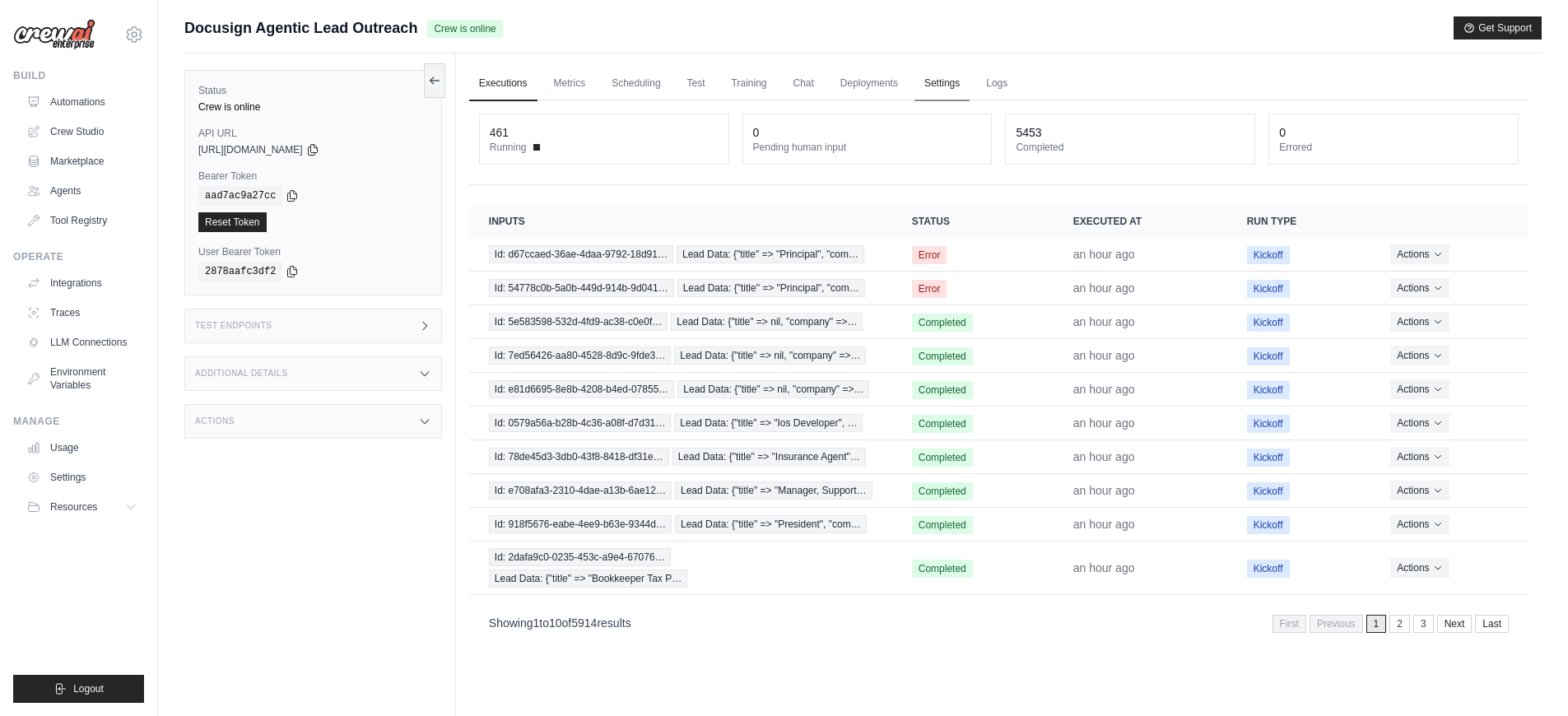
click at [934, 85] on link "Settings" at bounding box center [942, 83] width 56 height 34
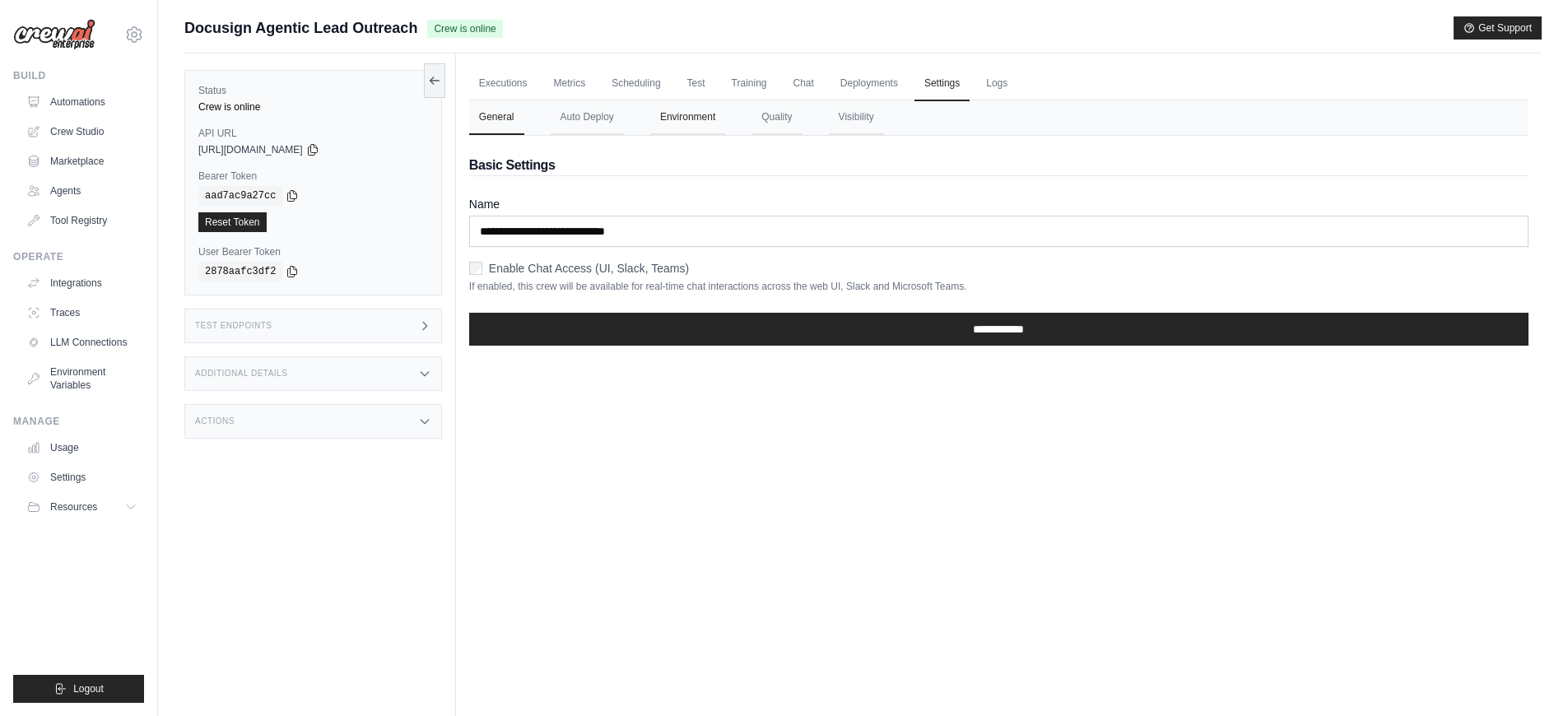
click at [660, 123] on button "Environment" at bounding box center [688, 117] width 75 height 34
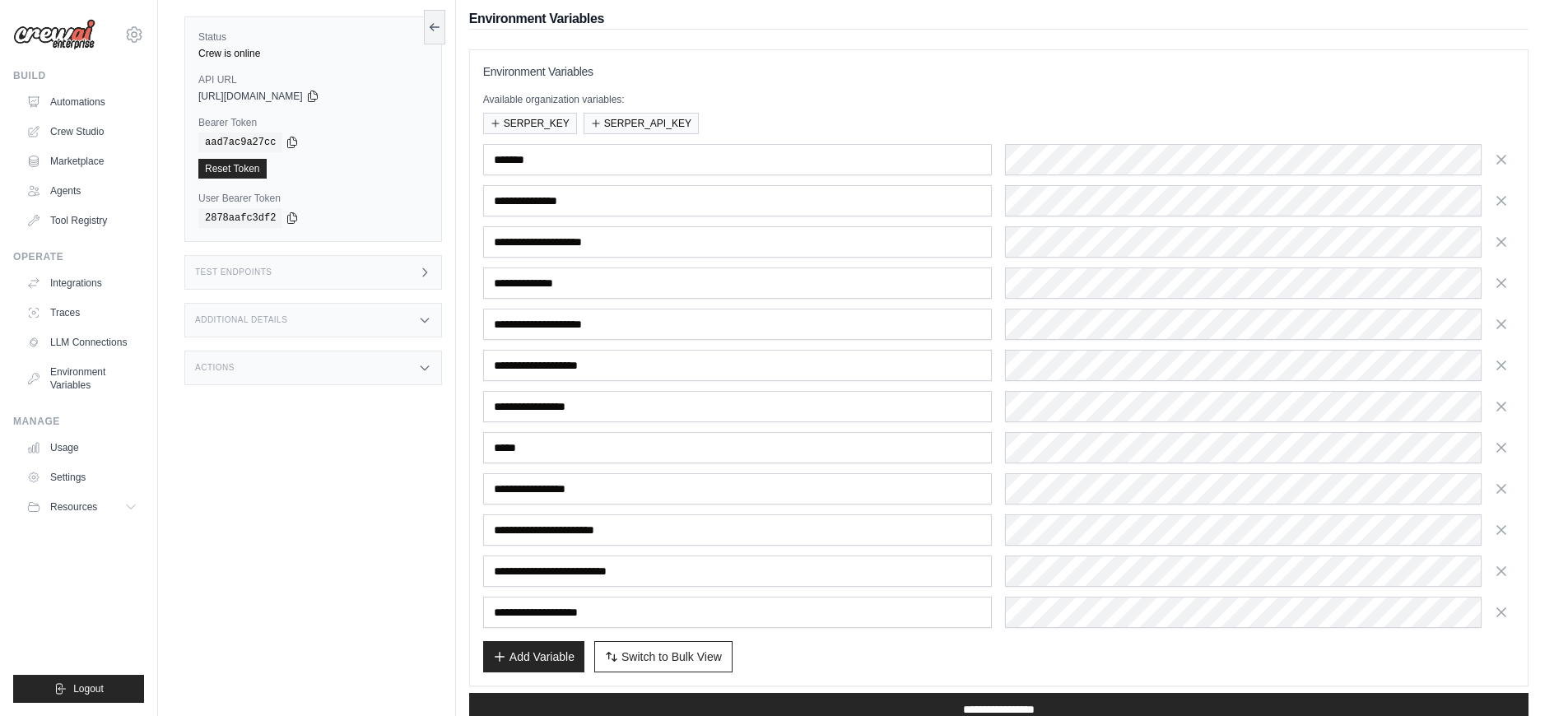
scroll to position [199, 0]
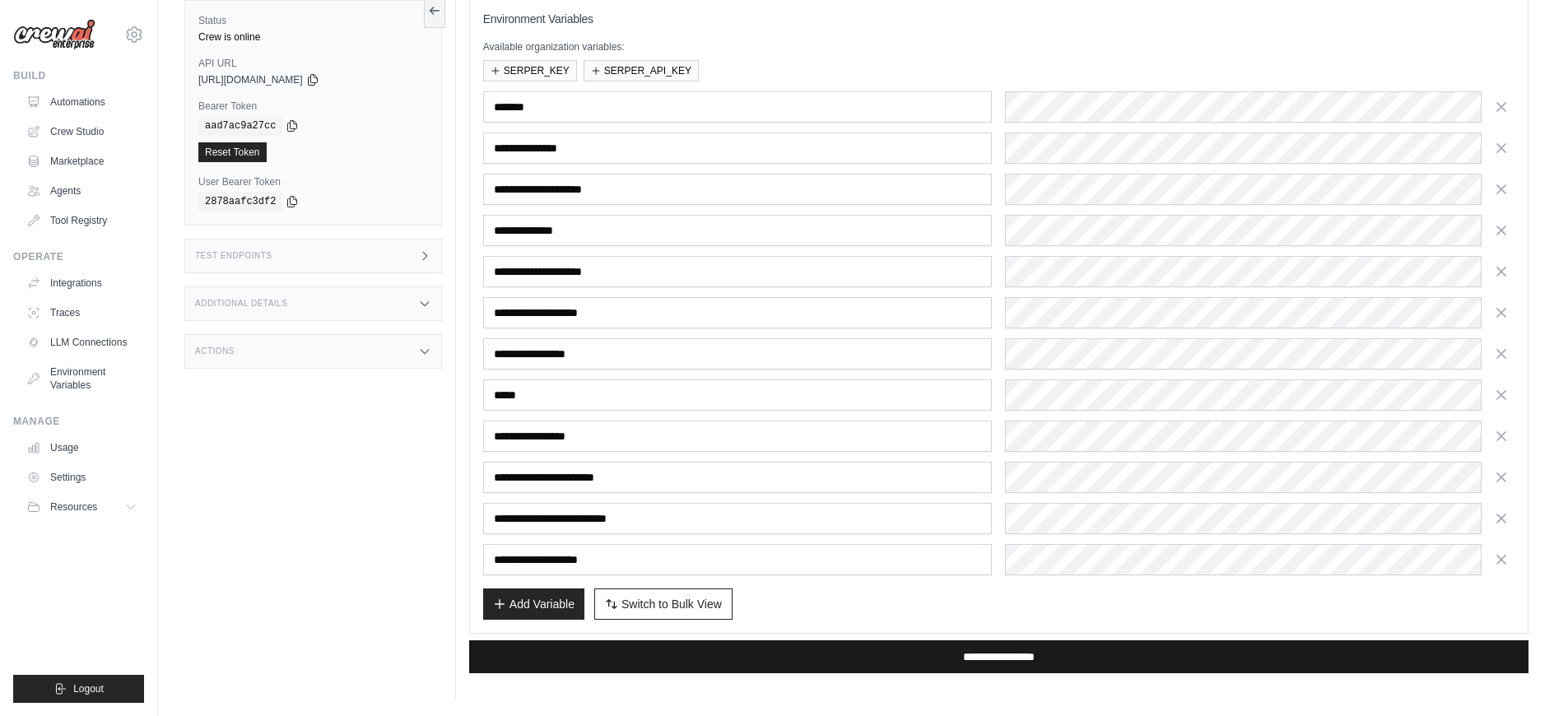
click at [956, 650] on input "**********" at bounding box center [999, 657] width 1060 height 33
